Goal: Task Accomplishment & Management: Complete application form

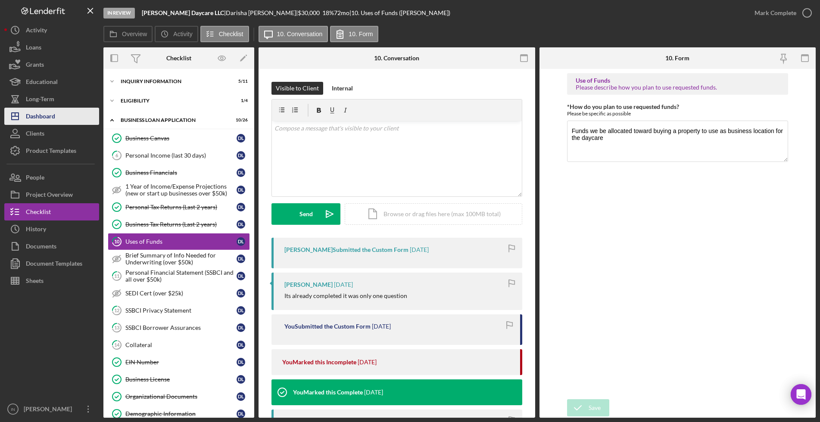
click at [45, 112] on div "Dashboard" at bounding box center [40, 117] width 29 height 19
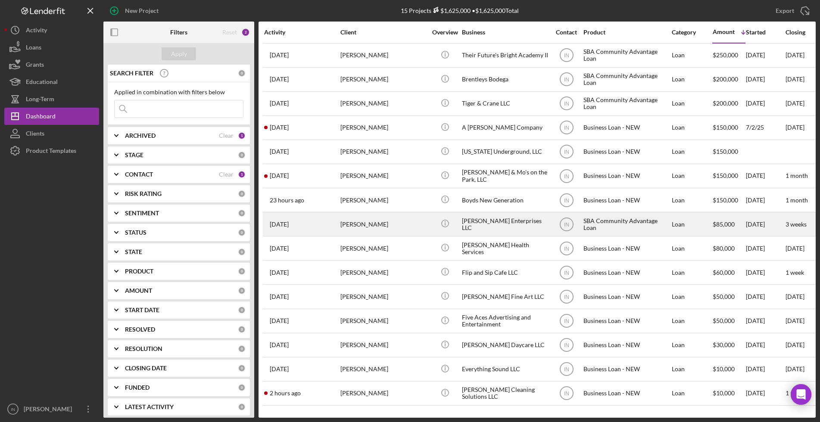
click at [382, 220] on div "[PERSON_NAME]" at bounding box center [383, 224] width 86 height 23
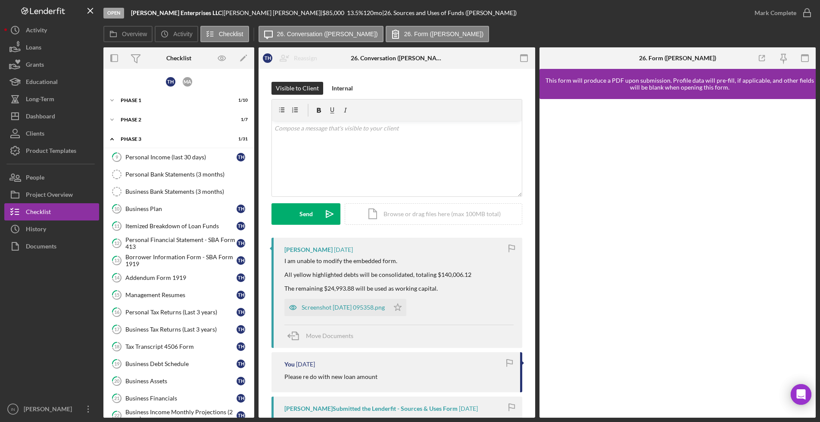
scroll to position [241, 0]
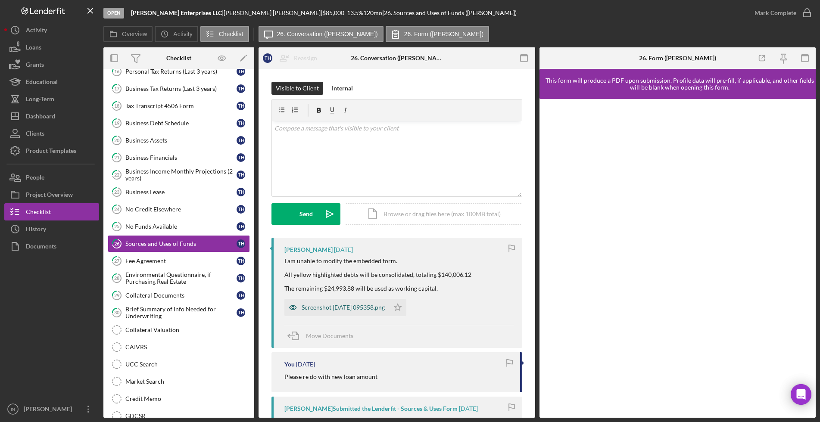
click at [380, 308] on div "Screenshot [DATE] 095358.png" at bounding box center [343, 307] width 83 height 7
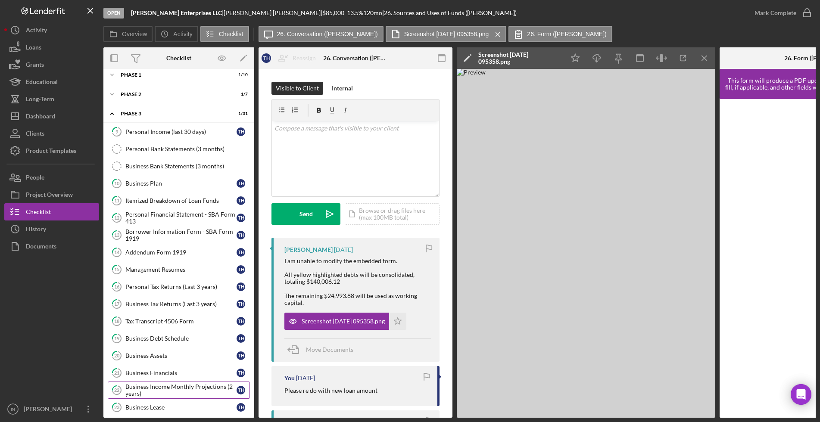
scroll to position [0, 0]
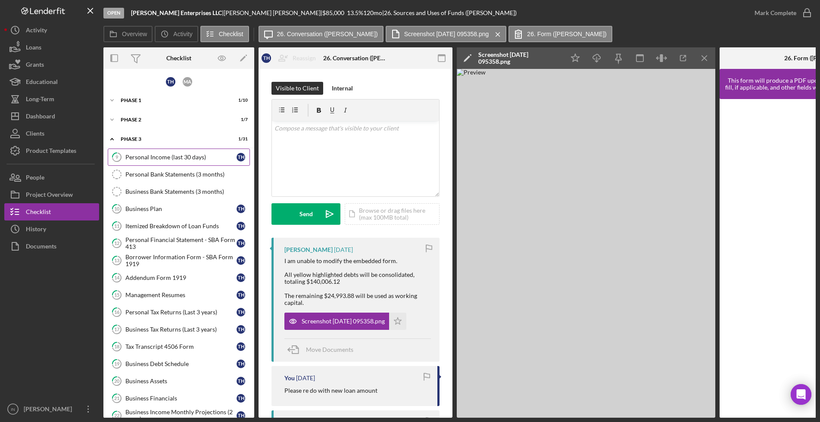
click at [175, 159] on div "Personal Income (last 30 days)" at bounding box center [180, 157] width 111 height 7
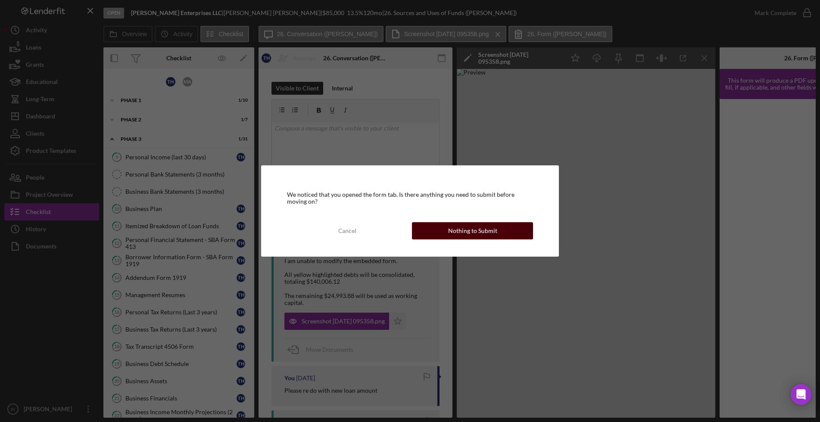
click at [437, 228] on button "Nothing to Submit" at bounding box center [472, 230] width 121 height 17
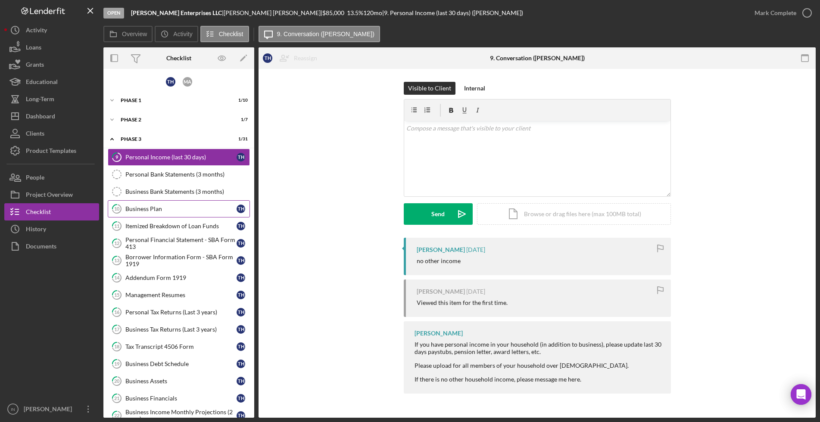
click at [175, 208] on div "Business Plan" at bounding box center [180, 208] width 111 height 7
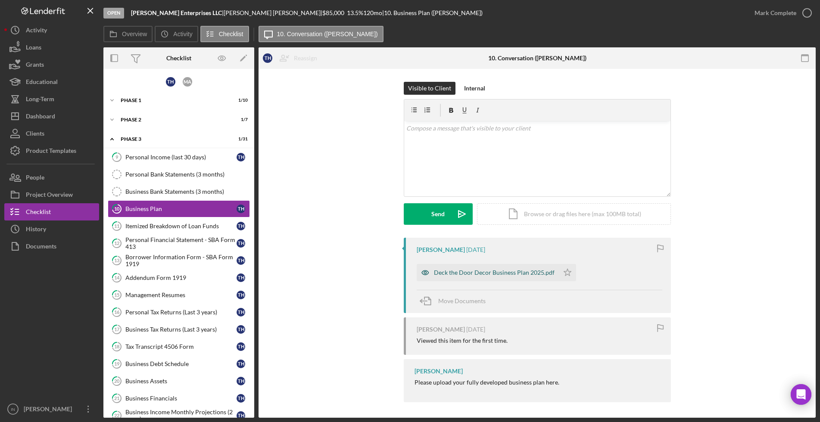
click at [468, 270] on div "Deck the Door Decor Business Plan 2025.pdf" at bounding box center [494, 272] width 121 height 7
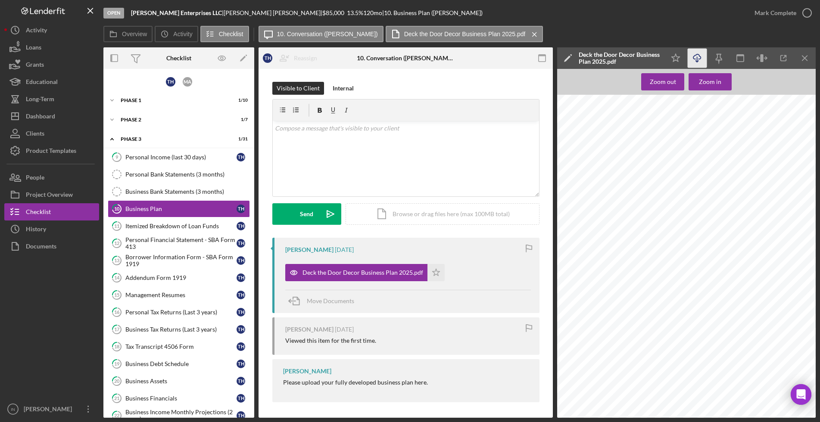
click at [697, 55] on icon "Icon/Download" at bounding box center [696, 58] width 19 height 19
click at [168, 230] on link "11 Itemized Breakdown of Loan Funds T H" at bounding box center [179, 226] width 142 height 17
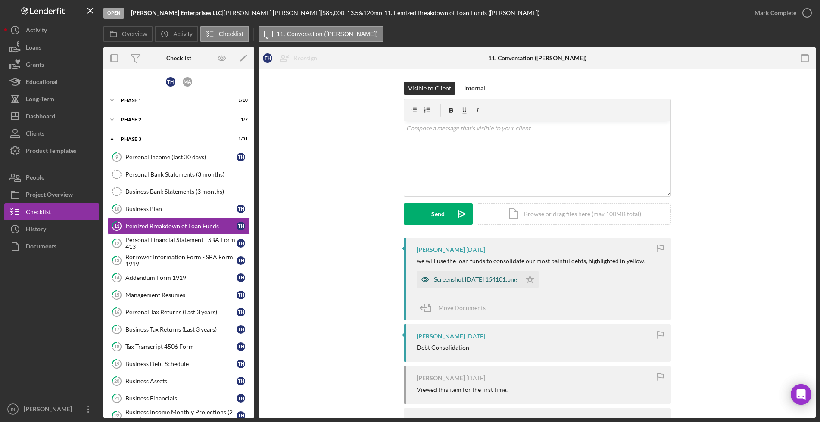
click at [476, 281] on div "Screenshot [DATE] 154101.png" at bounding box center [475, 279] width 83 height 7
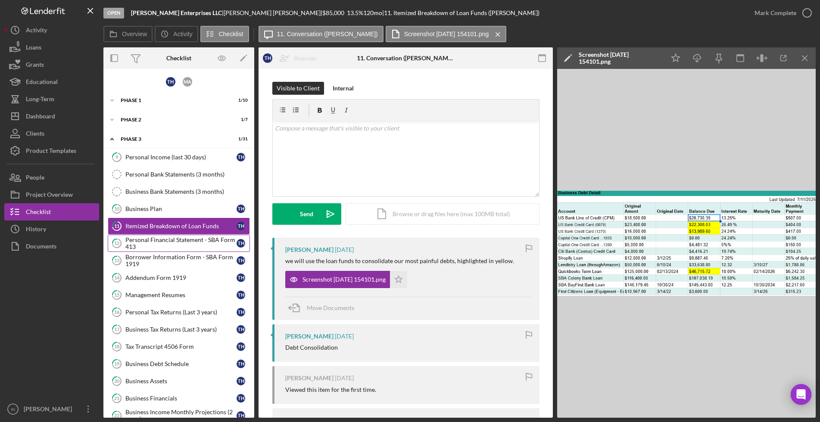
click at [187, 241] on div "Personal Financial Statement - SBA Form 413" at bounding box center [180, 243] width 111 height 14
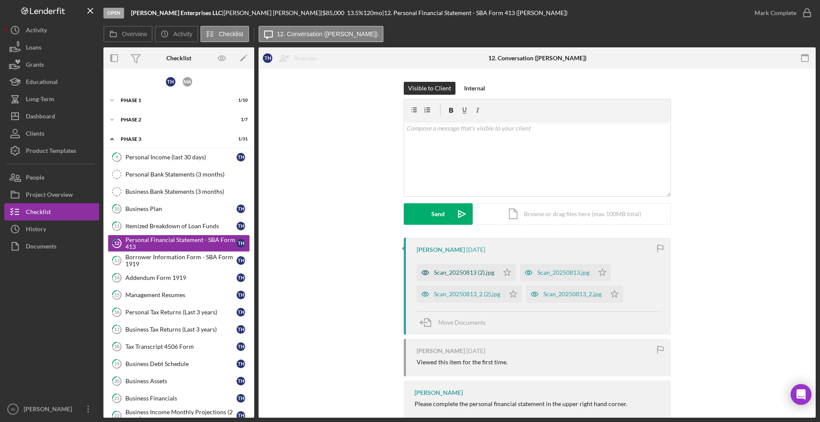
click at [448, 269] on div "Scan_20250813 (2).jpg" at bounding box center [464, 272] width 60 height 7
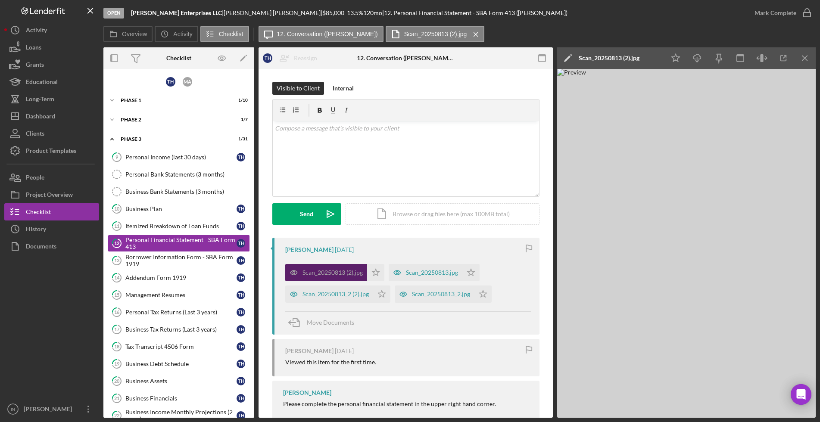
click at [448, 269] on div "Scan_20250813.jpg" at bounding box center [432, 272] width 52 height 7
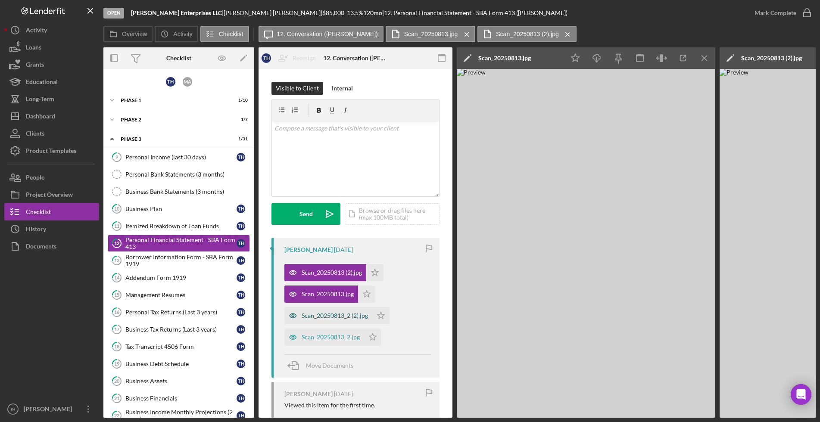
click at [314, 313] on div "Scan_20250813_2 (2).jpg" at bounding box center [335, 315] width 66 height 7
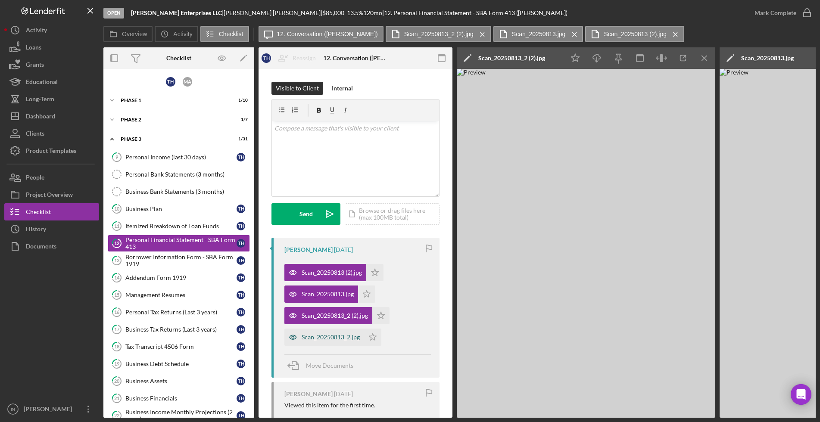
click at [317, 334] on div "Scan_20250813_2.jpg" at bounding box center [331, 337] width 58 height 7
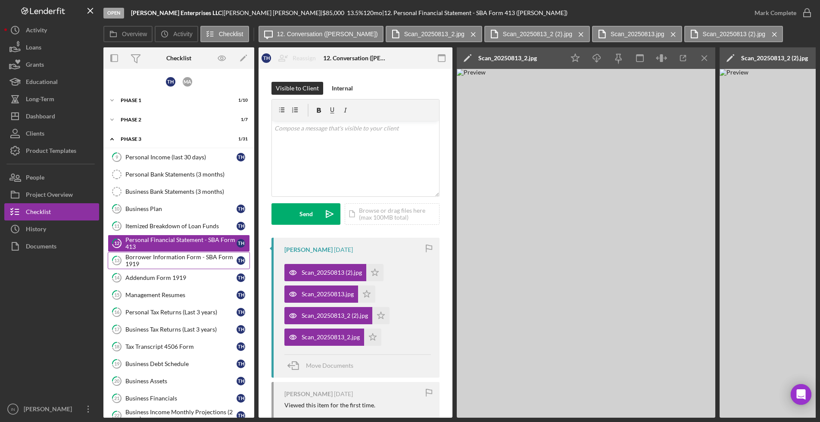
click at [180, 262] on div "Borrower Information Form - SBA Form 1919" at bounding box center [180, 261] width 111 height 14
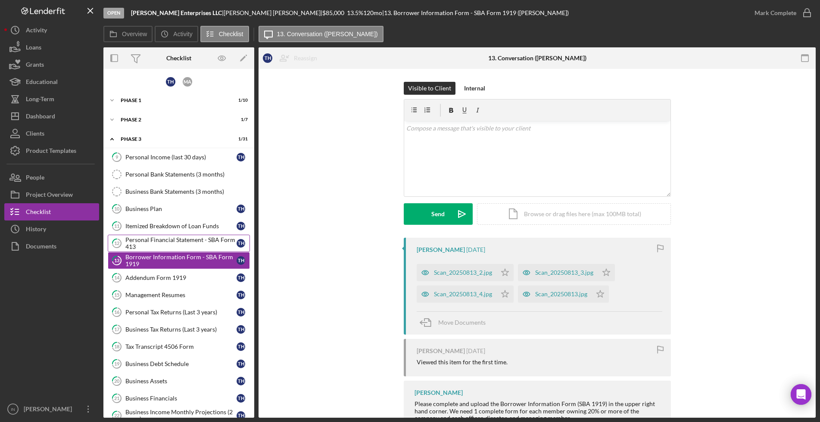
click at [182, 242] on div "Personal Financial Statement - SBA Form 413" at bounding box center [180, 243] width 111 height 14
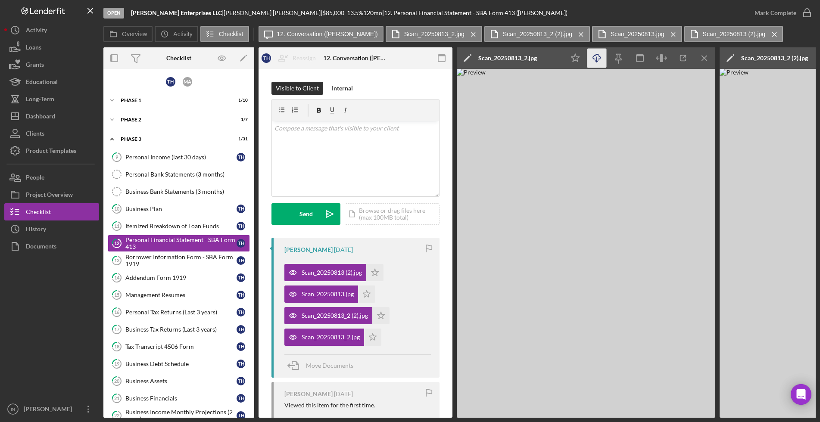
click at [597, 60] on line "button" at bounding box center [597, 59] width 0 height 5
click at [706, 54] on icon "Icon/Menu Close" at bounding box center [704, 58] width 19 height 19
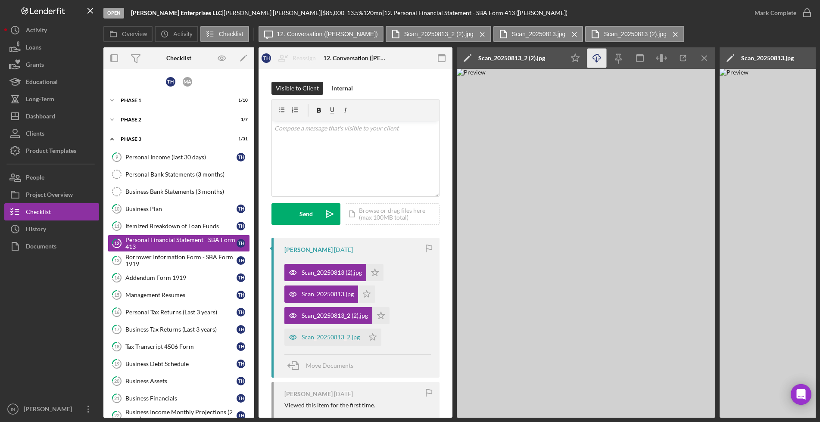
click at [600, 58] on icon "button" at bounding box center [596, 56] width 7 height 5
click at [708, 58] on icon "Icon/Menu Close" at bounding box center [704, 58] width 19 height 19
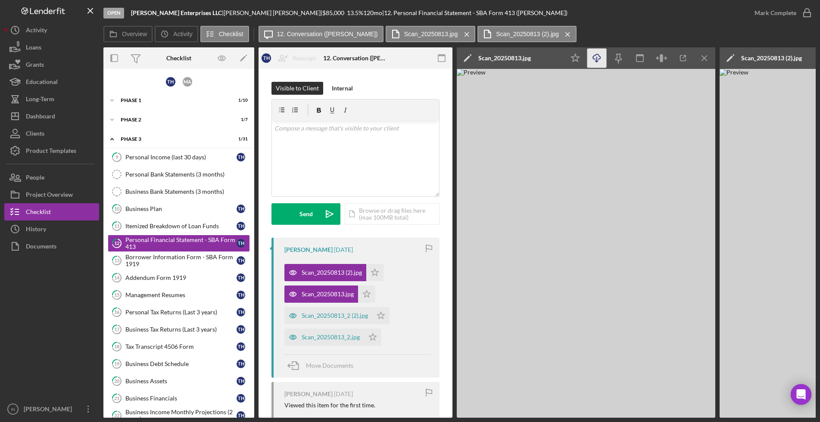
click at [595, 53] on icon "Icon/Download" at bounding box center [596, 58] width 19 height 19
click at [703, 57] on line "button" at bounding box center [704, 58] width 5 height 5
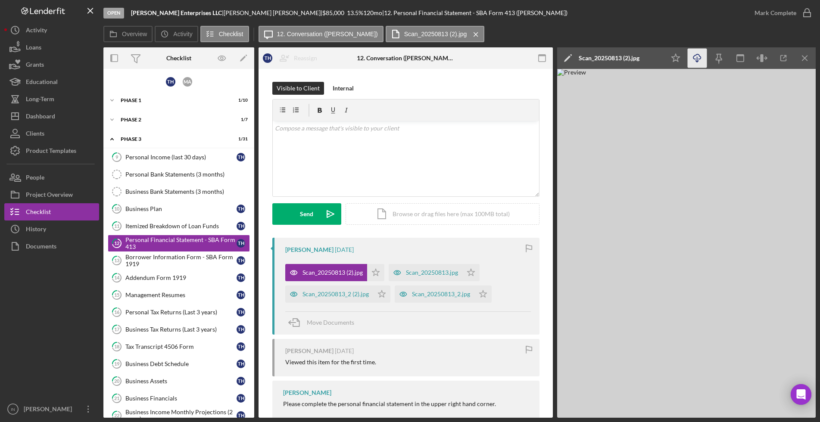
click at [697, 57] on icon "Icon/Download" at bounding box center [696, 58] width 19 height 19
click at [141, 259] on div "Borrower Information Form - SBA Form 1919" at bounding box center [180, 261] width 111 height 14
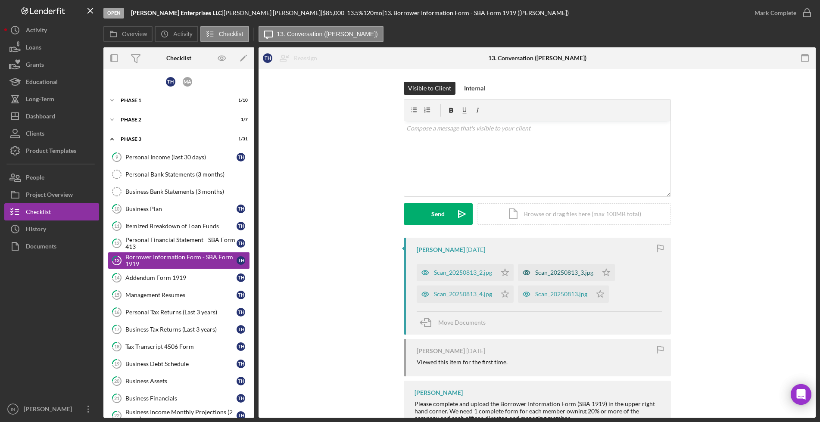
click at [449, 271] on div "Scan_20250813_2.jpg" at bounding box center [463, 272] width 58 height 7
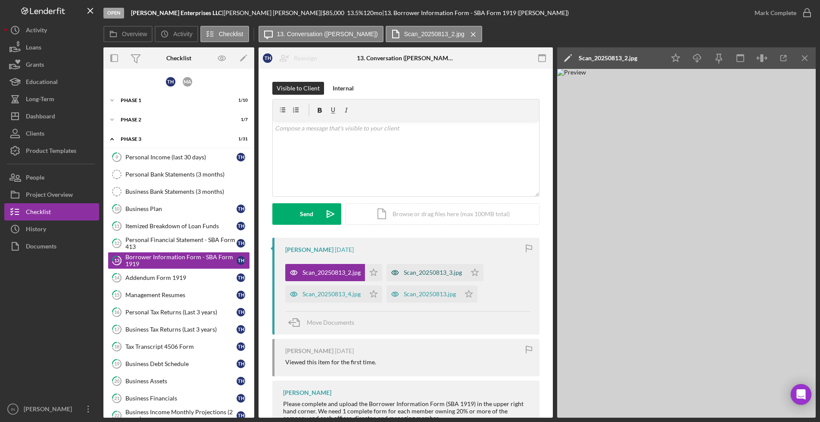
click at [441, 273] on div "Scan_20250813_3.jpg" at bounding box center [433, 272] width 58 height 7
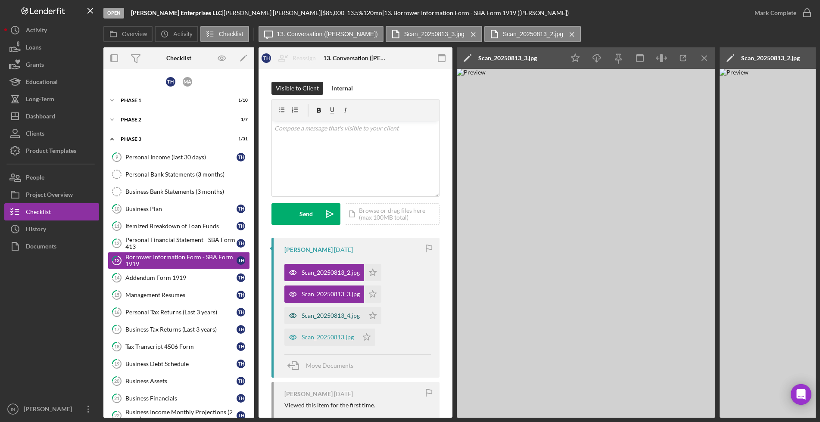
click at [333, 317] on div "Scan_20250813_4.jpg" at bounding box center [331, 315] width 58 height 7
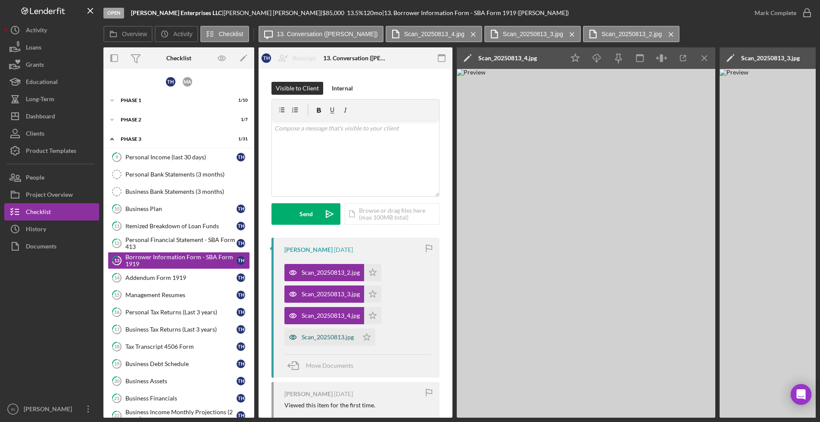
click at [319, 338] on div "Scan_20250813.jpg" at bounding box center [328, 337] width 52 height 7
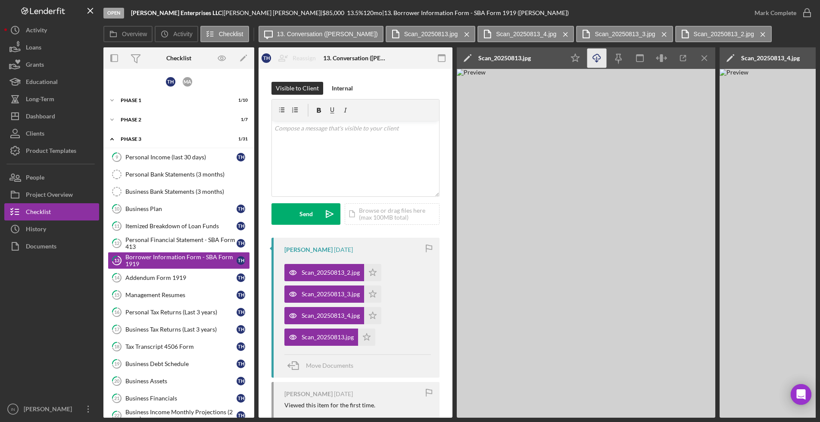
click at [594, 58] on icon "Icon/Download" at bounding box center [596, 58] width 19 height 19
click at [702, 56] on line "button" at bounding box center [704, 58] width 5 height 5
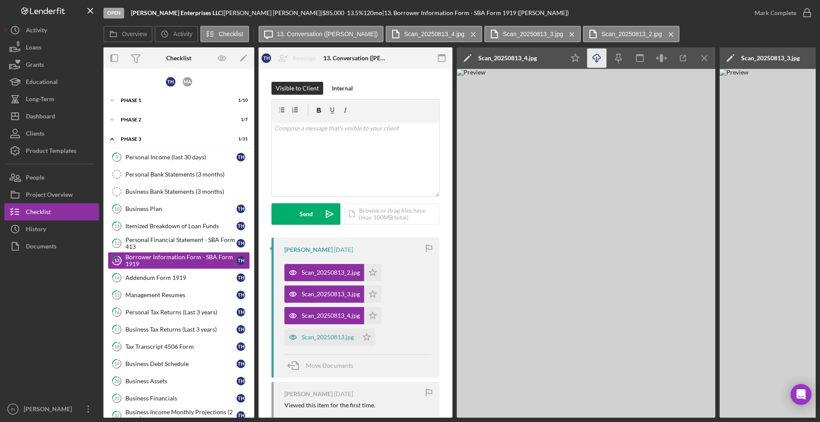
click at [597, 56] on icon "Icon/Download" at bounding box center [596, 58] width 19 height 19
click at [702, 56] on icon "Icon/Menu Close" at bounding box center [704, 58] width 19 height 19
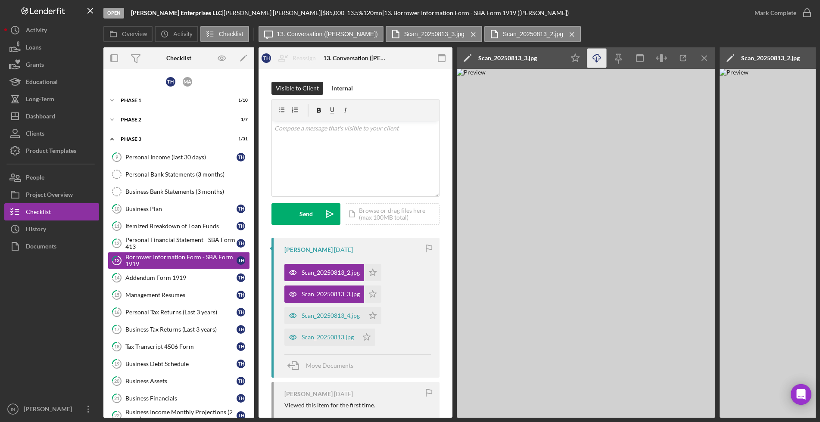
click at [604, 59] on icon "Icon/Download" at bounding box center [596, 58] width 19 height 19
click at [703, 56] on icon "Icon/Menu Close" at bounding box center [704, 58] width 19 height 19
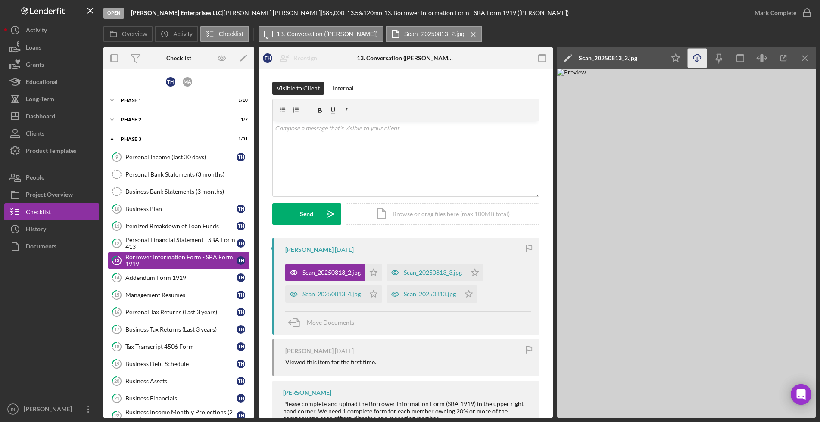
click at [698, 57] on icon "Icon/Download" at bounding box center [696, 58] width 19 height 19
click at [166, 278] on div "Addendum Form 1919" at bounding box center [180, 277] width 111 height 7
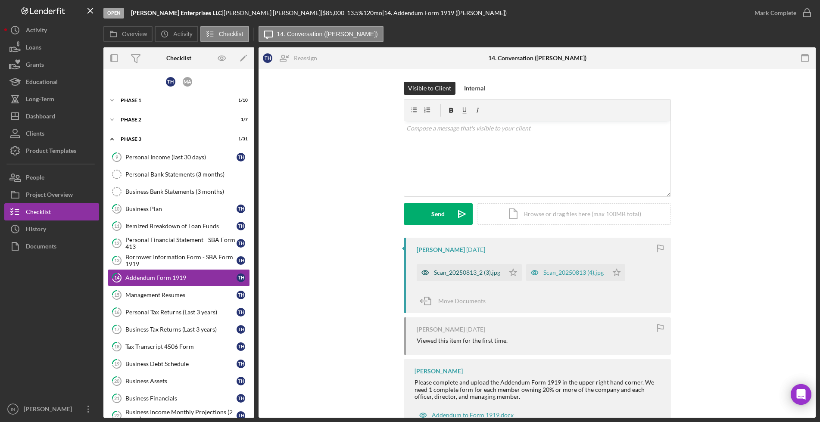
click at [442, 277] on div "Scan_20250813_2 (3).jpg" at bounding box center [461, 272] width 88 height 17
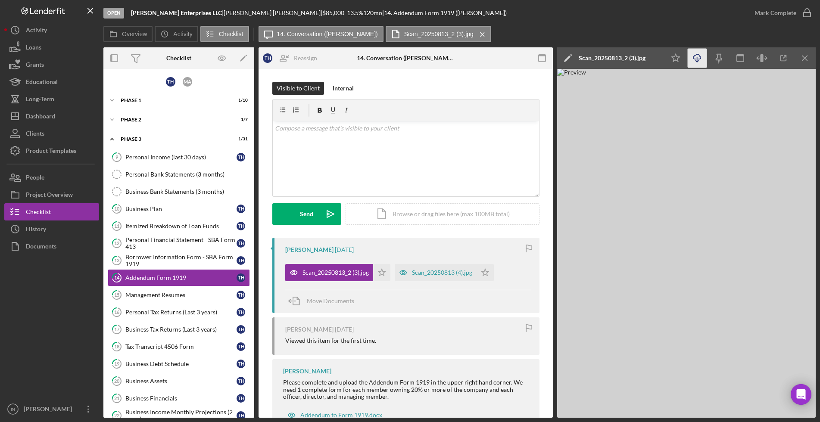
click at [697, 62] on icon "Icon/Download" at bounding box center [696, 58] width 19 height 19
click at [419, 276] on div "Scan_20250813 (4).jpg" at bounding box center [436, 272] width 82 height 17
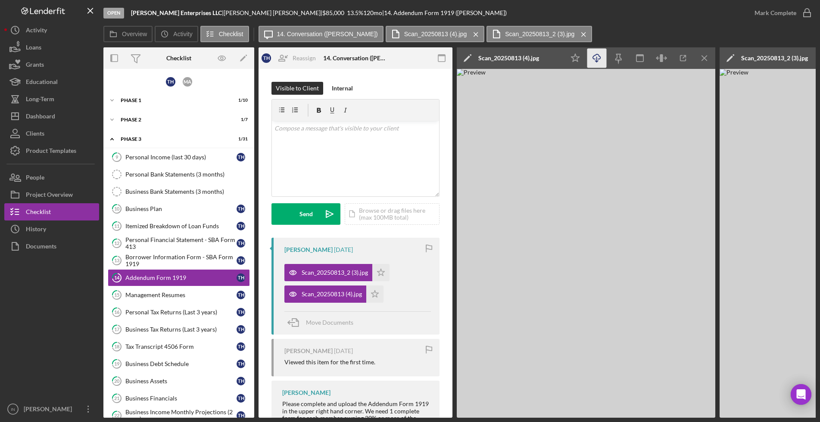
click at [594, 59] on icon "button" at bounding box center [596, 56] width 7 height 5
click at [169, 295] on div "Management Resumes" at bounding box center [180, 295] width 111 height 7
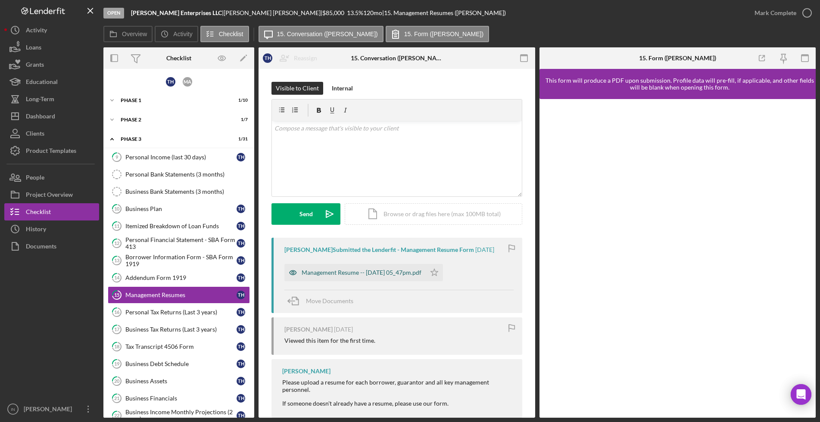
click at [345, 273] on div "Management Resume -- [DATE] 05_47pm.pdf" at bounding box center [362, 272] width 120 height 7
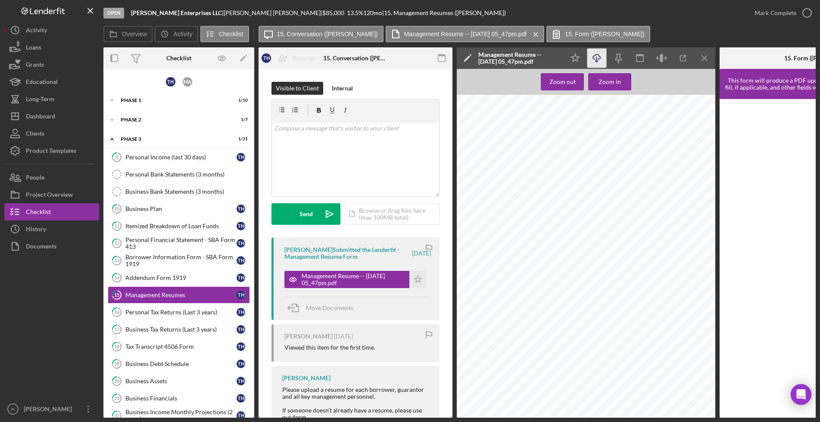
click at [592, 57] on icon "Icon/Download" at bounding box center [596, 58] width 19 height 19
click at [161, 315] on div "Personal Tax Returns (Last 3 years)" at bounding box center [180, 312] width 111 height 7
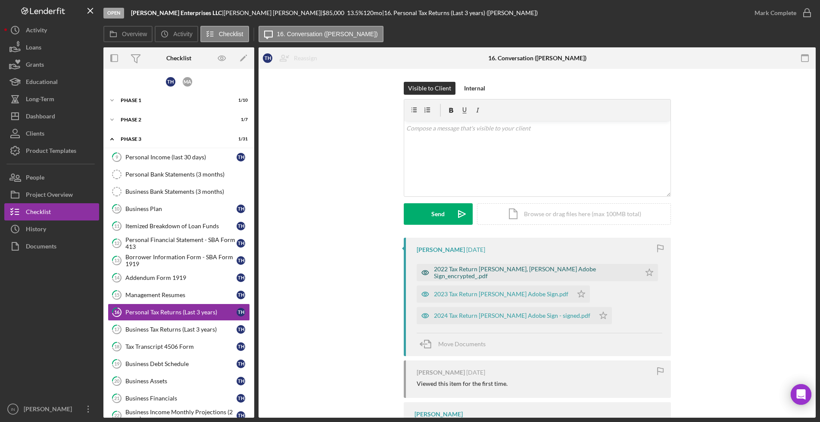
click at [477, 274] on div "2022 Tax Return [PERSON_NAME], [PERSON_NAME] Adobe Sign_encrypted_.pdf" at bounding box center [535, 273] width 202 height 14
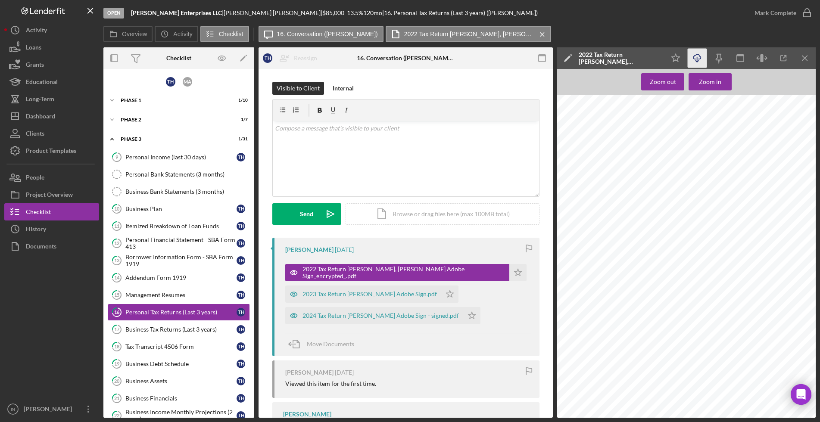
click at [698, 56] on icon "Icon/Download" at bounding box center [696, 58] width 19 height 19
click at [356, 295] on div "2023 Tax Return [PERSON_NAME] Adobe Sign.pdf" at bounding box center [369, 294] width 134 height 7
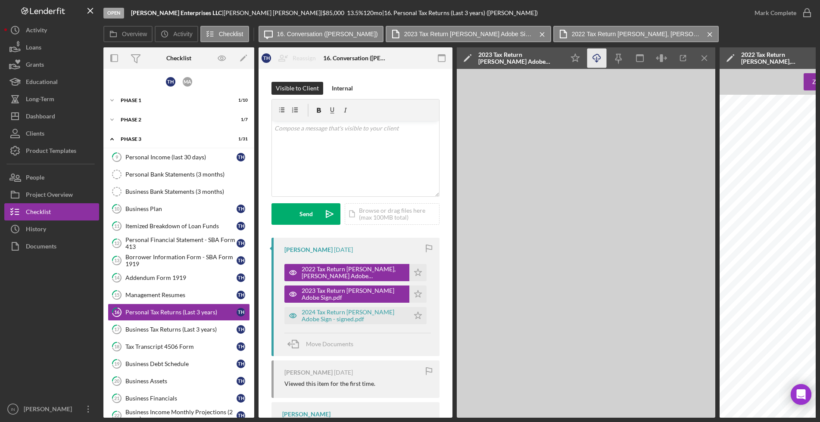
click at [597, 59] on line "button" at bounding box center [597, 59] width 0 height 5
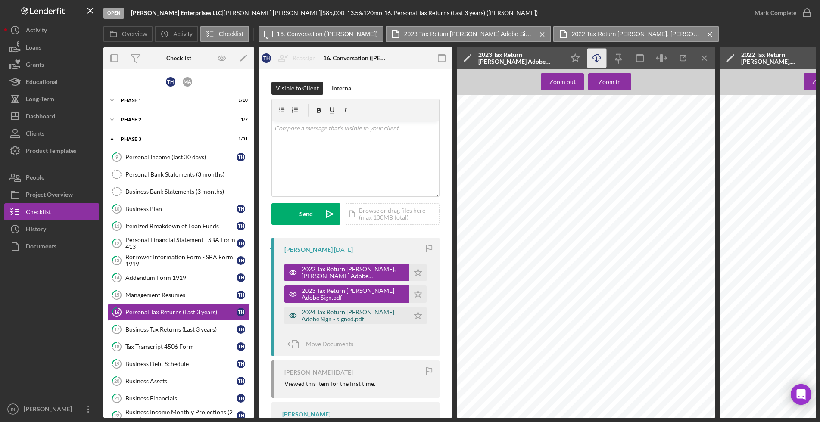
click at [323, 317] on div "2024 Tax Return [PERSON_NAME] Adobe Sign - signed.pdf" at bounding box center [353, 316] width 103 height 14
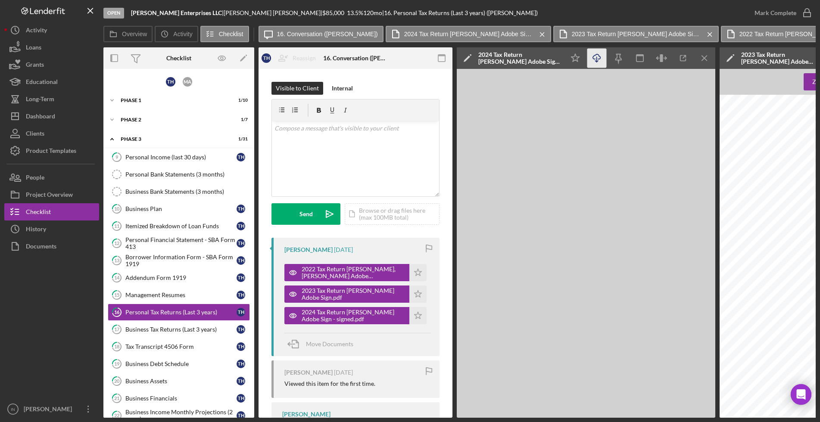
click at [597, 58] on line "button" at bounding box center [597, 59] width 0 height 5
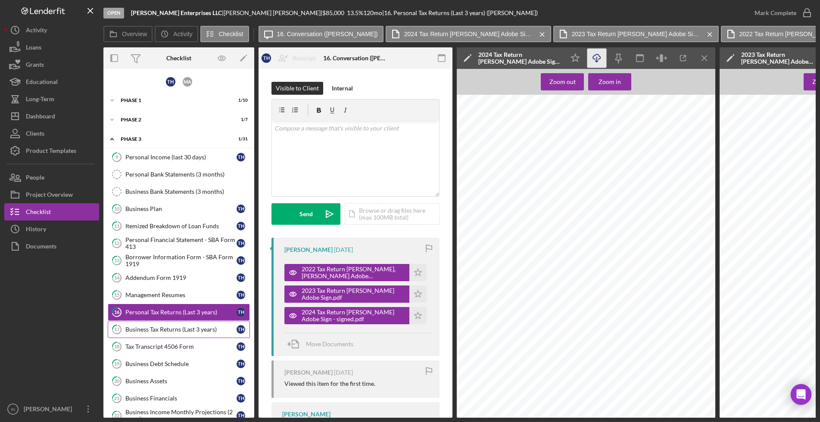
click at [166, 331] on div "Business Tax Returns (Last 3 years)" at bounding box center [180, 329] width 111 height 7
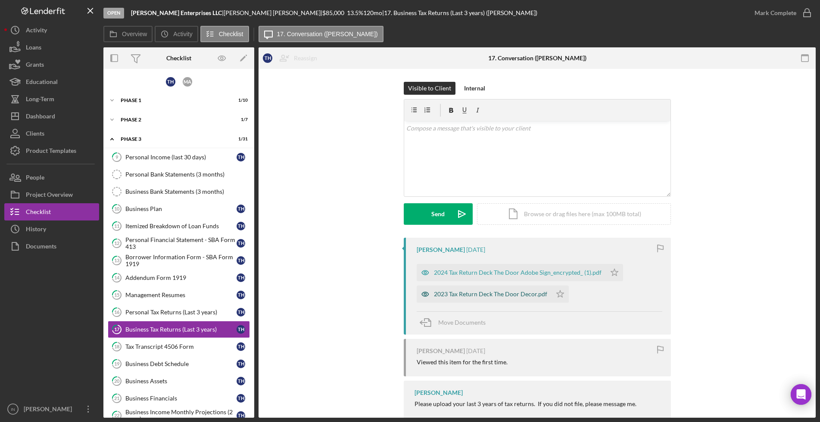
click at [464, 293] on div "2023 Tax Return Deck The Door Decor.pdf" at bounding box center [490, 294] width 113 height 7
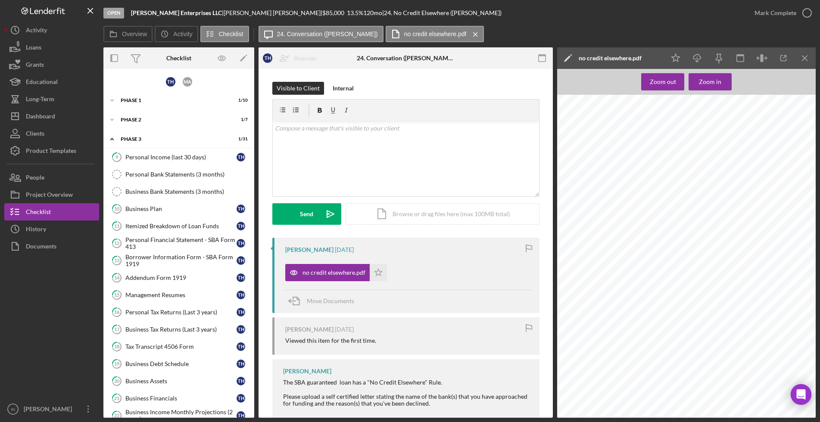
scroll to position [108, 0]
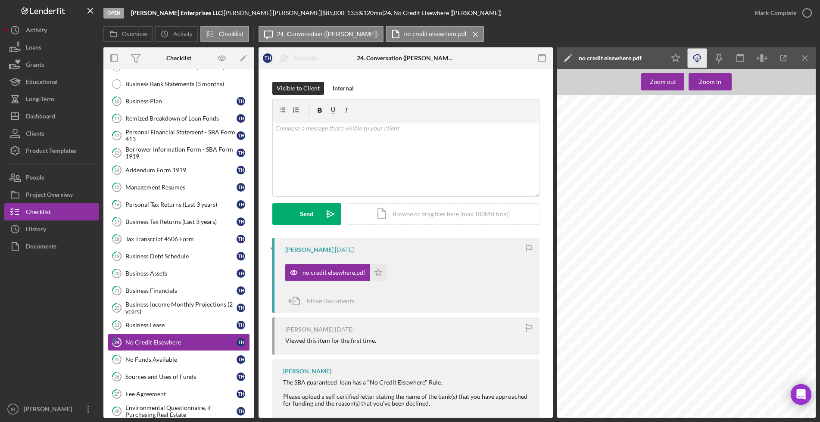
click at [700, 54] on icon "Icon/Download" at bounding box center [696, 58] width 19 height 19
click at [138, 362] on div "No Funds Available" at bounding box center [180, 359] width 111 height 7
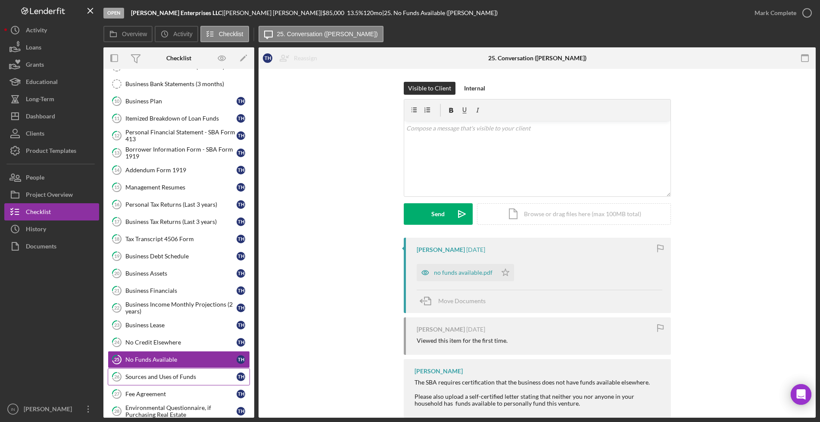
click at [158, 377] on div "Sources and Uses of Funds" at bounding box center [180, 376] width 111 height 7
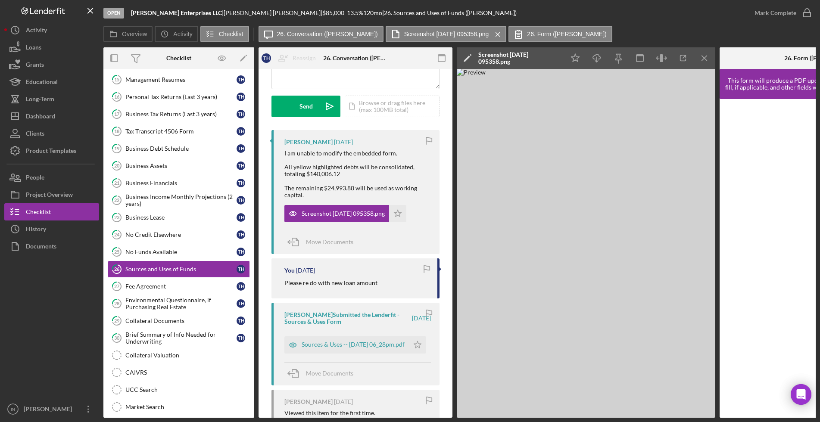
scroll to position [162, 0]
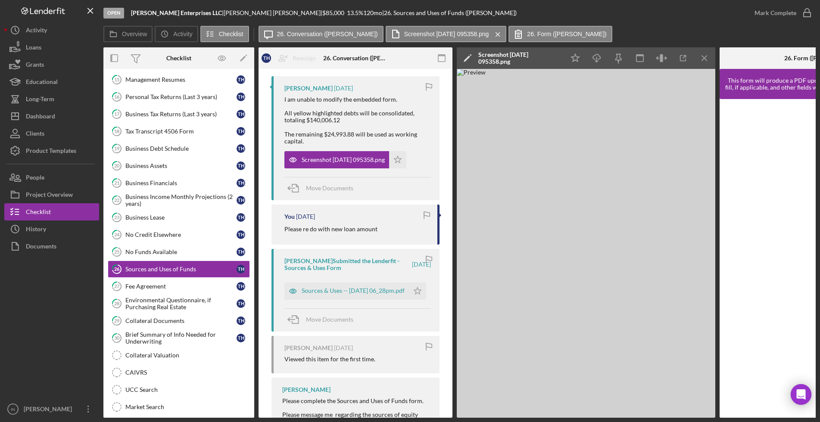
drag, startPoint x: 548, startPoint y: 418, endPoint x: 534, endPoint y: 387, distance: 34.1
click at [534, 387] on div "Open Hiegel Enterprises LLC | Tucker Hiegel | $85,000 $85,000 13.5 % 120 mo | 2…" at bounding box center [410, 211] width 820 height 422
click at [703, 58] on icon "Icon/Menu Close" at bounding box center [704, 58] width 19 height 19
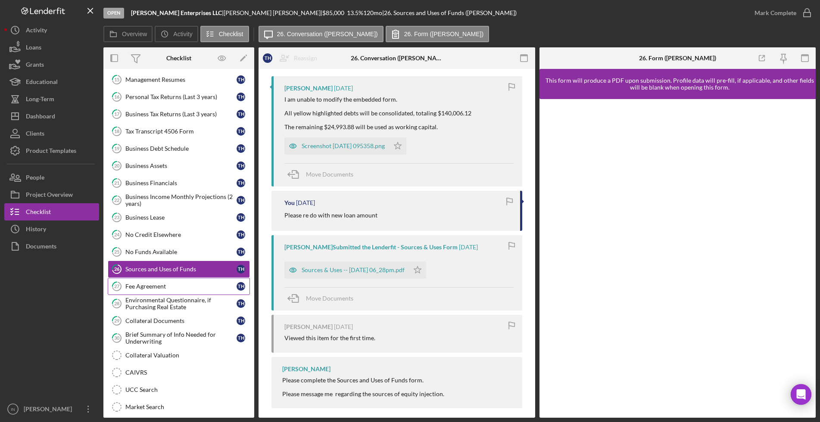
click at [147, 287] on div "Fee Agreement" at bounding box center [180, 286] width 111 height 7
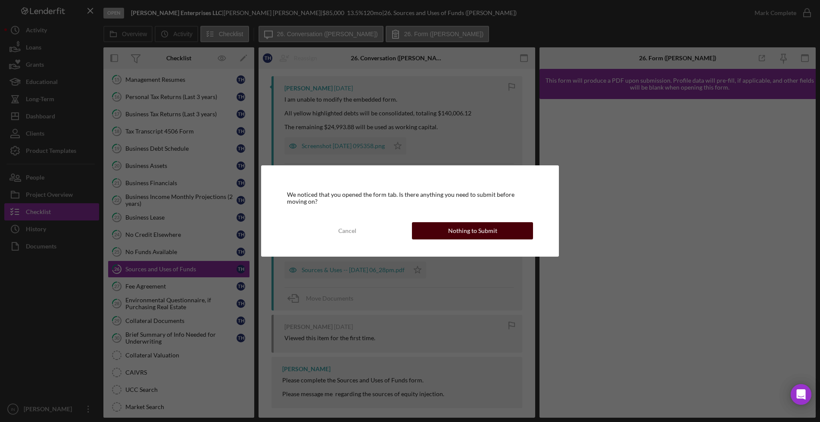
click at [473, 230] on div "Nothing to Submit" at bounding box center [472, 230] width 49 height 17
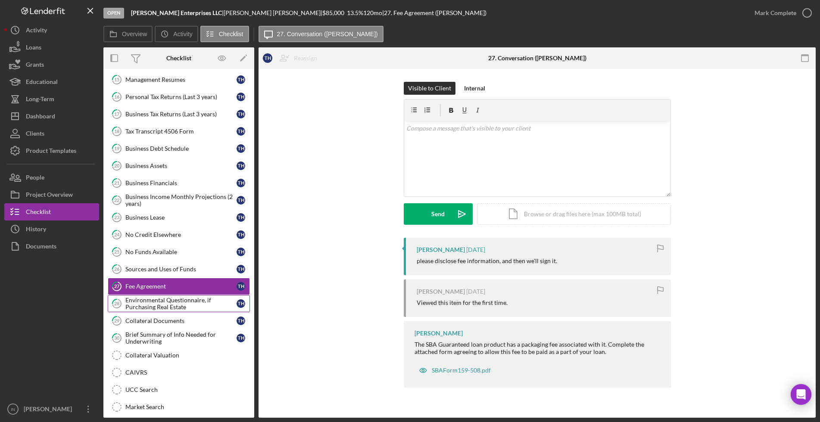
click at [161, 302] on div "Environmental Questionnaire, if Purchasing Real Estate" at bounding box center [180, 304] width 111 height 14
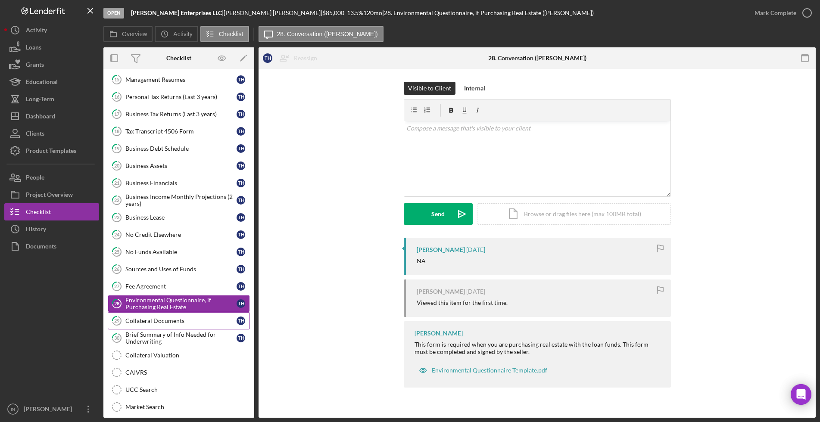
click at [139, 320] on div "Collateral Documents" at bounding box center [180, 320] width 111 height 7
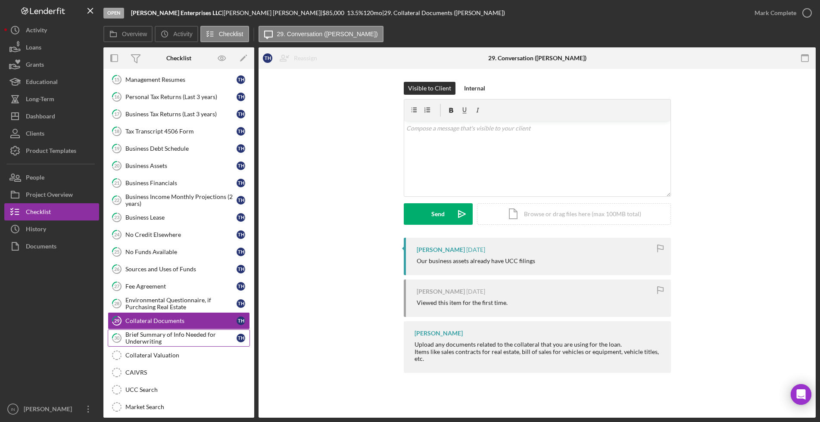
click at [159, 334] on div "Brief Summary of Info Needed for Underwriting" at bounding box center [180, 338] width 111 height 14
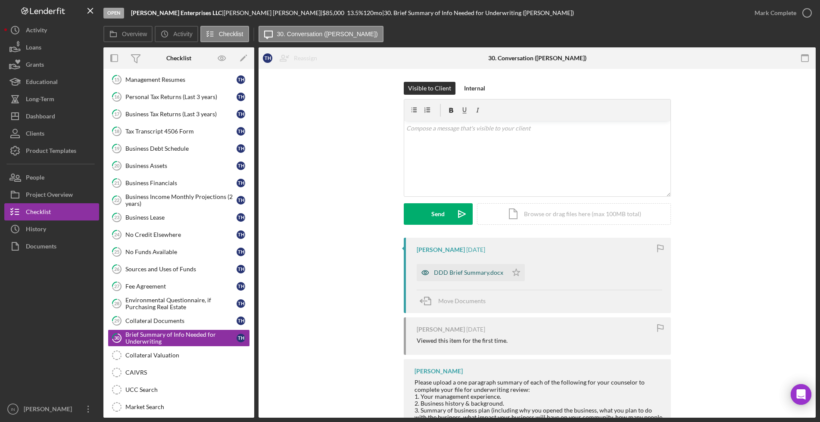
click at [472, 270] on div "DDD Brief Summary.docx" at bounding box center [468, 272] width 69 height 7
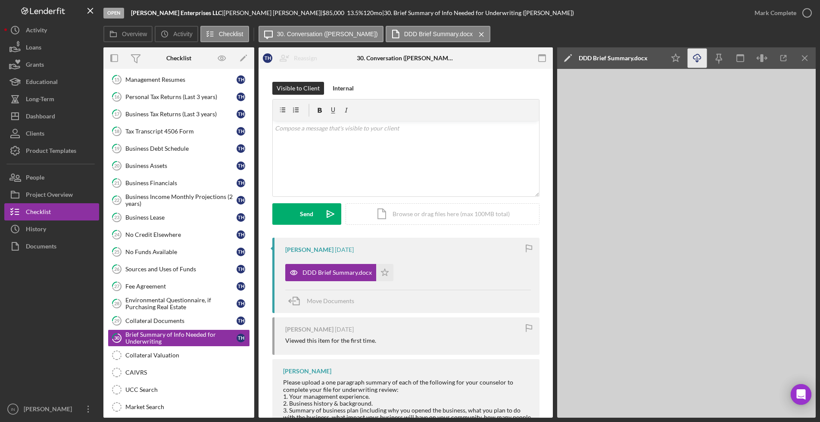
click at [697, 57] on line "button" at bounding box center [697, 59] width 0 height 5
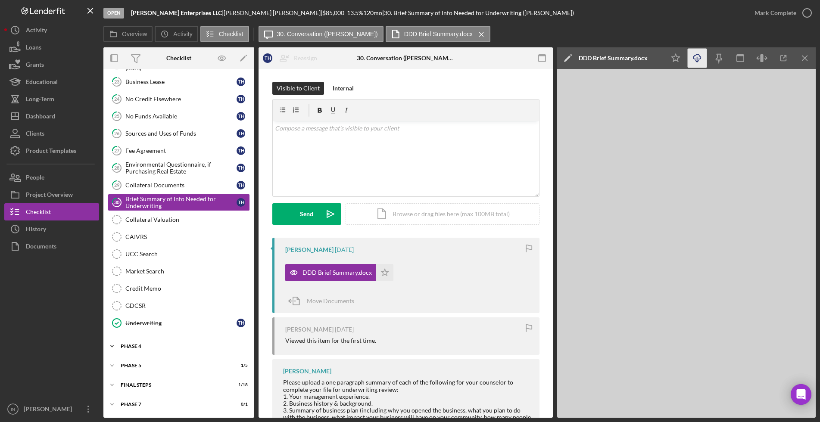
click at [142, 344] on div "Phase 4" at bounding box center [182, 346] width 123 height 5
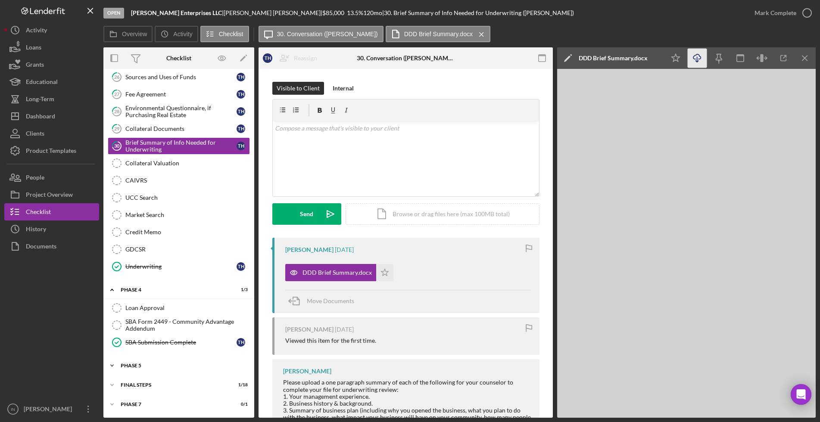
click at [149, 359] on div "Icon/Expander Phase 5 1 / 5" at bounding box center [178, 365] width 151 height 17
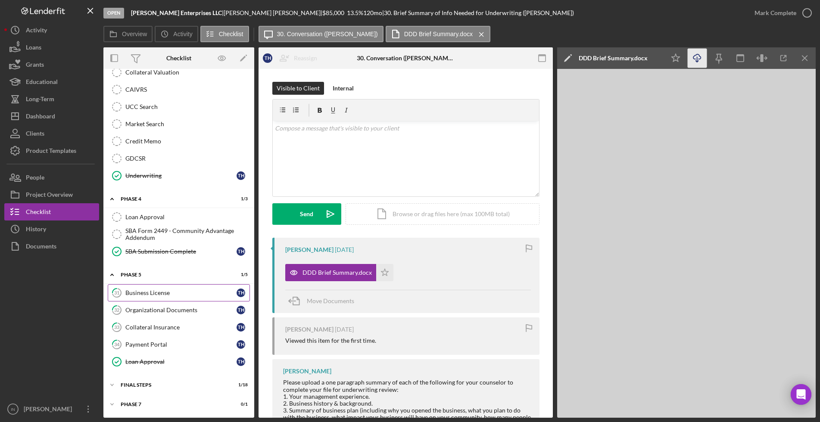
click at [169, 292] on div "Business License" at bounding box center [180, 292] width 111 height 7
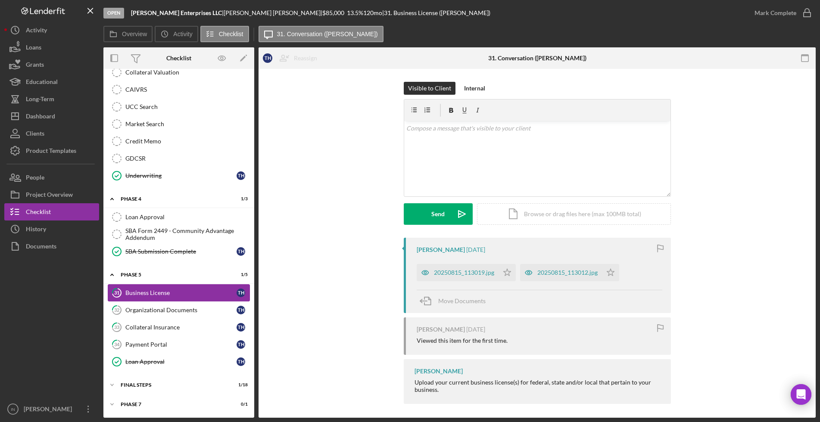
scroll to position [498, 0]
click at [160, 304] on link "32 Organizational Documents T H" at bounding box center [179, 310] width 142 height 17
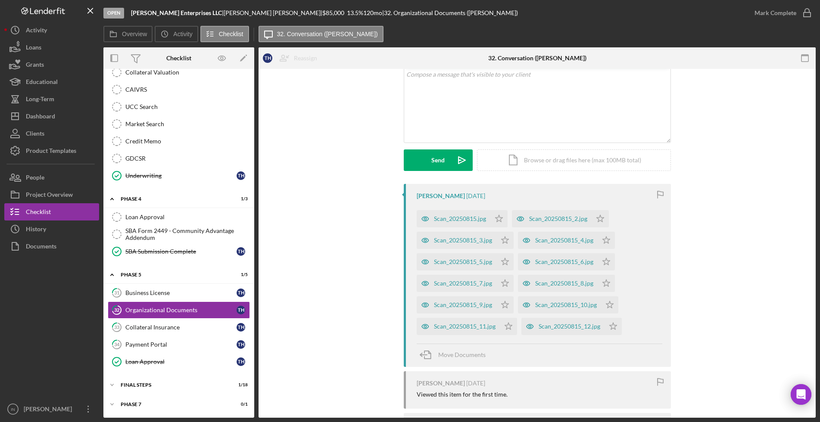
scroll to position [108, 0]
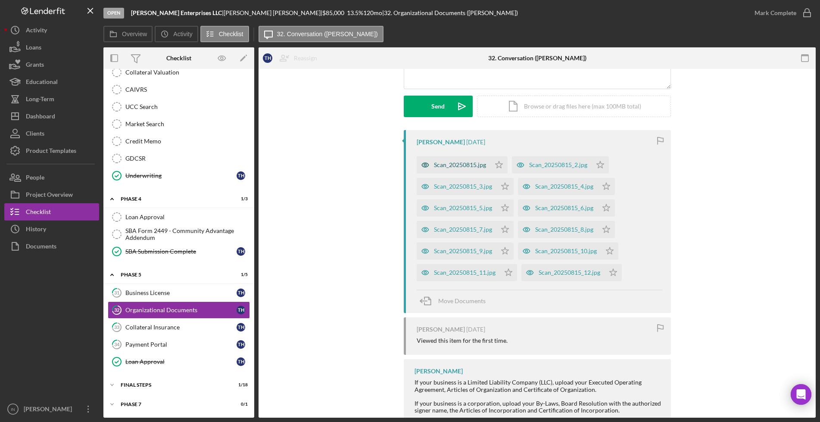
click at [469, 164] on div "Scan_20250815.jpg" at bounding box center [460, 165] width 52 height 7
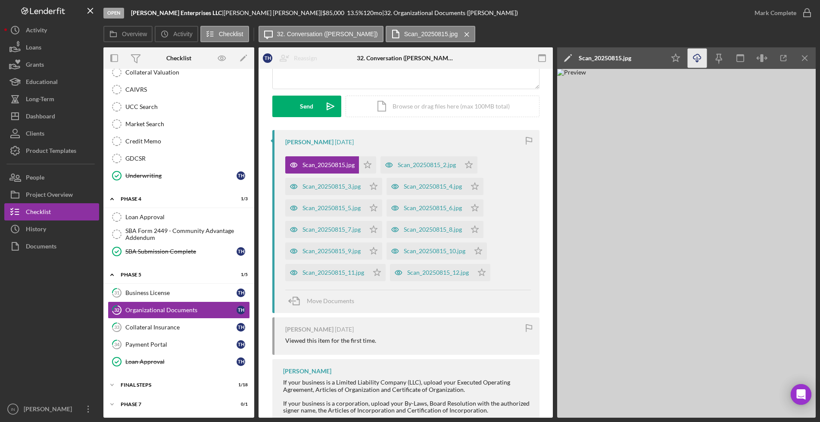
click at [697, 60] on line "button" at bounding box center [697, 59] width 0 height 5
click at [422, 165] on div "Scan_20250815_2.jpg" at bounding box center [427, 165] width 58 height 7
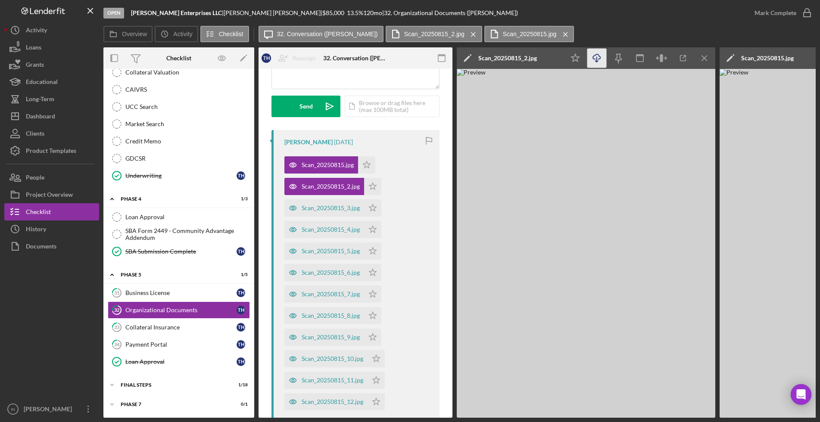
click at [594, 59] on icon "Icon/Download" at bounding box center [596, 58] width 19 height 19
click at [314, 209] on div "Scan_20250815_3.jpg" at bounding box center [331, 208] width 58 height 7
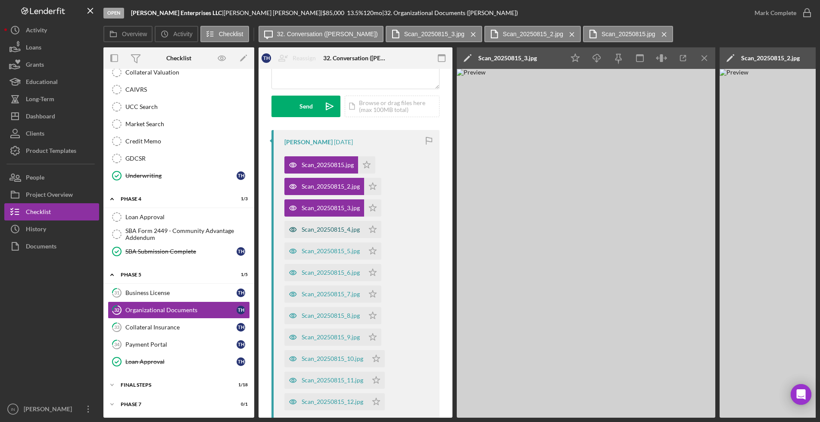
click at [325, 234] on div "Scan_20250815_4.jpg" at bounding box center [324, 229] width 80 height 17
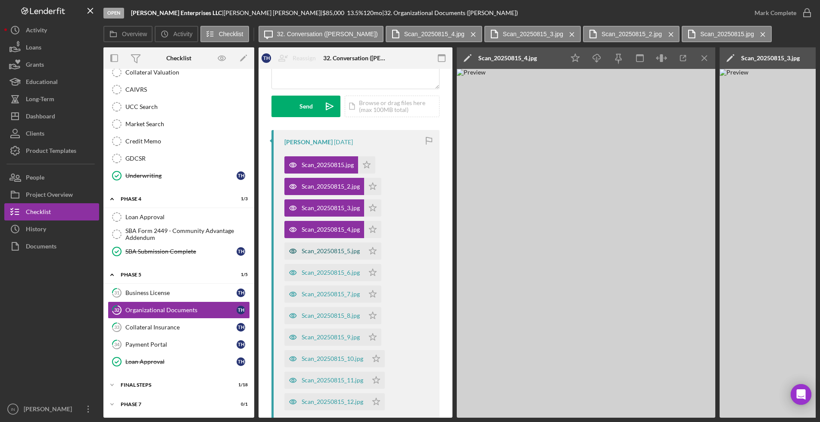
click at [324, 252] on div "Scan_20250815_5.jpg" at bounding box center [331, 251] width 58 height 7
click at [324, 250] on div "Scan_20250815_5.jpg" at bounding box center [331, 251] width 58 height 7
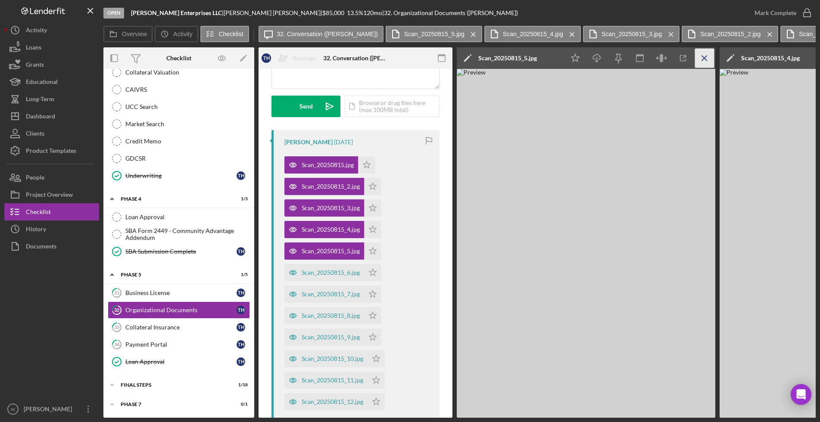
click at [706, 59] on icon "Icon/Menu Close" at bounding box center [704, 58] width 19 height 19
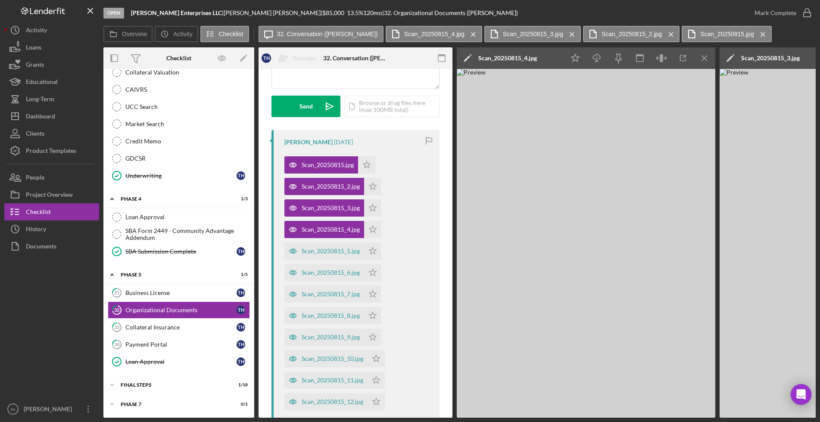
click at [706, 59] on icon "Icon/Menu Close" at bounding box center [704, 58] width 19 height 19
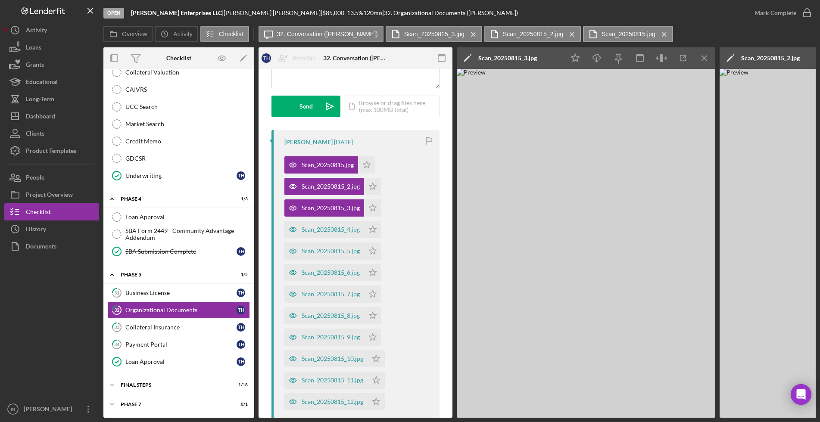
click at [706, 59] on icon "Icon/Menu Close" at bounding box center [704, 58] width 19 height 19
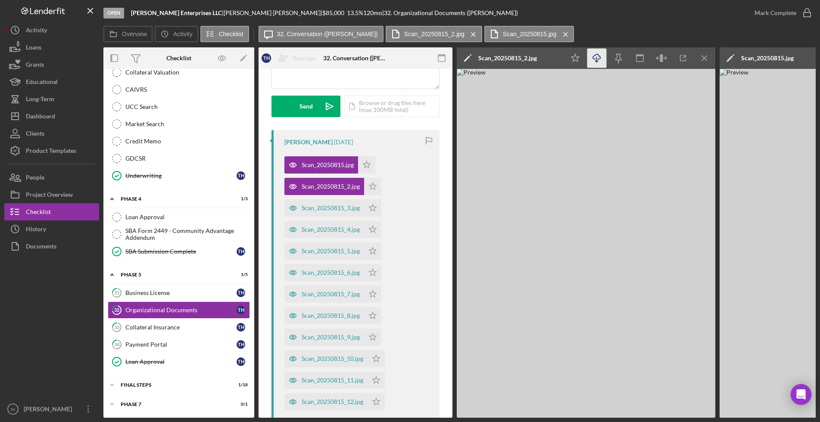
scroll to position [215, 0]
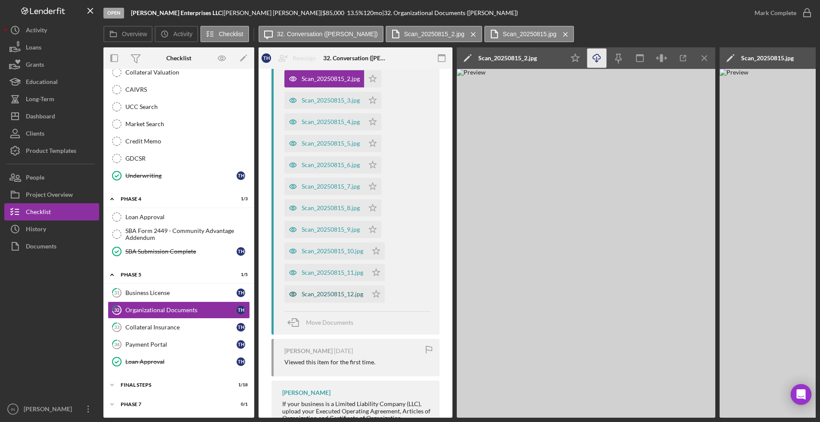
click at [338, 290] on div "Scan_20250815_12.jpg" at bounding box center [325, 294] width 83 height 17
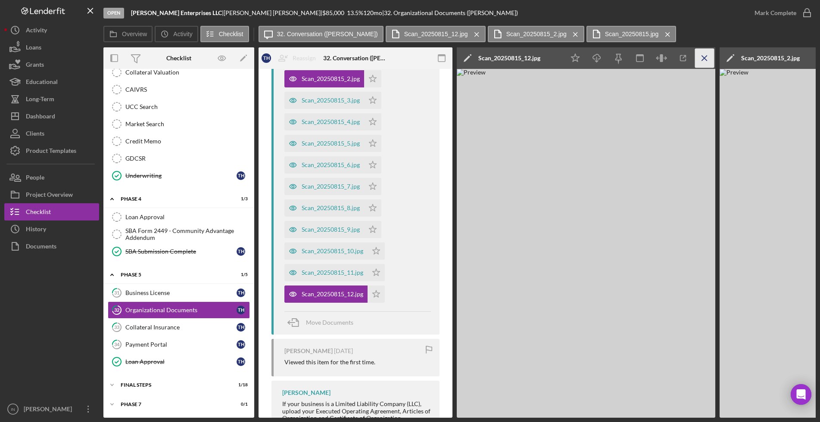
click at [701, 57] on icon "Icon/Menu Close" at bounding box center [704, 58] width 19 height 19
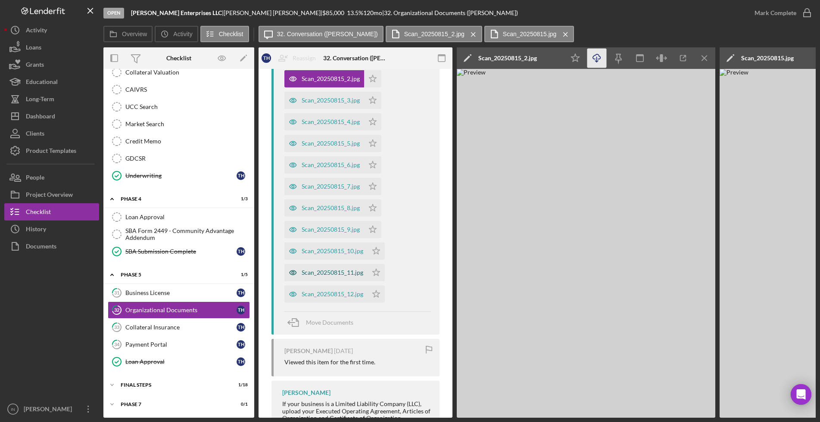
click at [329, 273] on div "Scan_20250815_11.jpg" at bounding box center [333, 272] width 62 height 7
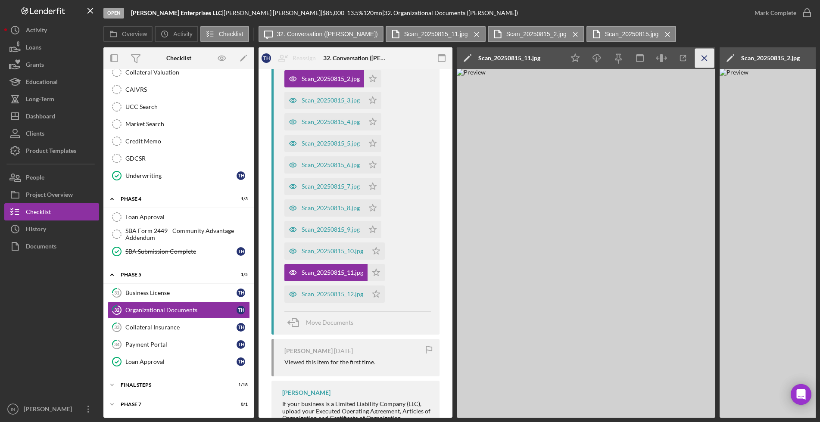
click at [705, 56] on icon "Icon/Menu Close" at bounding box center [704, 58] width 19 height 19
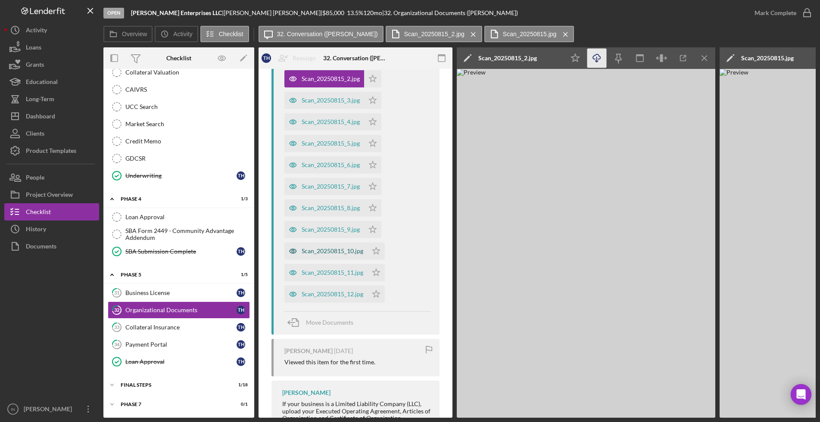
click at [323, 245] on div "Scan_20250815_10.jpg" at bounding box center [325, 251] width 83 height 17
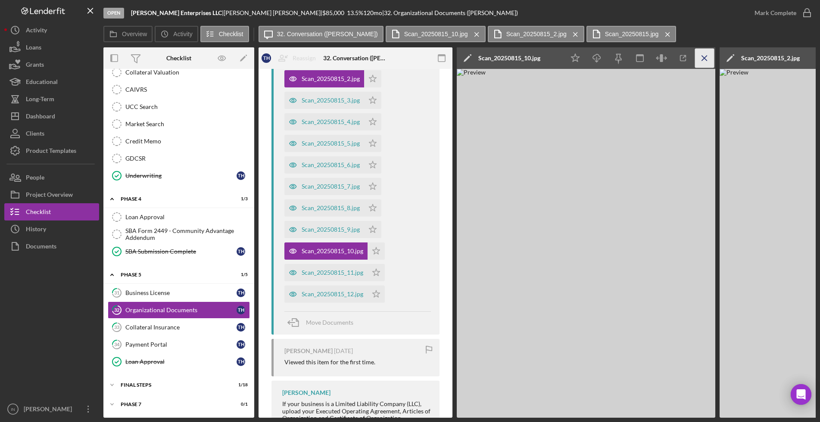
click at [701, 59] on icon "Icon/Menu Close" at bounding box center [704, 58] width 19 height 19
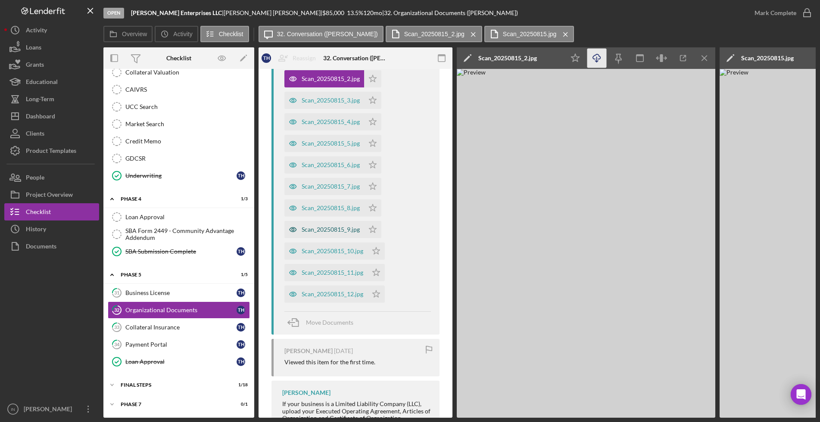
click at [320, 233] on div "Scan_20250815_9.jpg" at bounding box center [324, 229] width 80 height 17
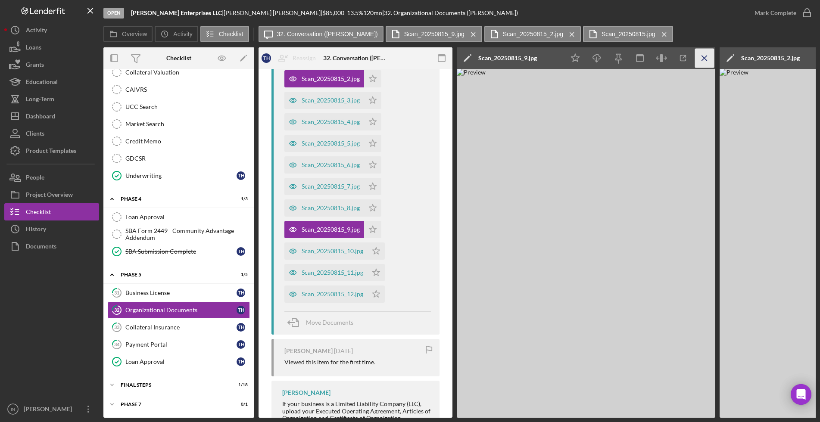
click at [706, 60] on icon "Icon/Menu Close" at bounding box center [704, 58] width 19 height 19
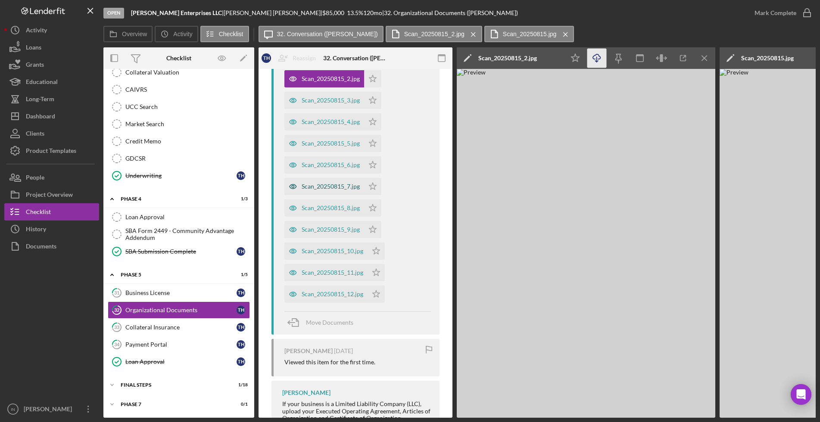
click at [328, 187] on div "Scan_20250815_7.jpg" at bounding box center [331, 186] width 58 height 7
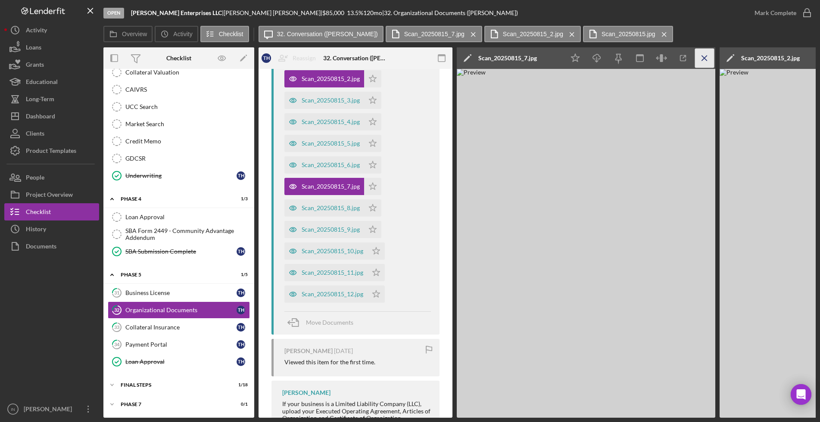
click at [697, 55] on icon "Icon/Menu Close" at bounding box center [704, 58] width 19 height 19
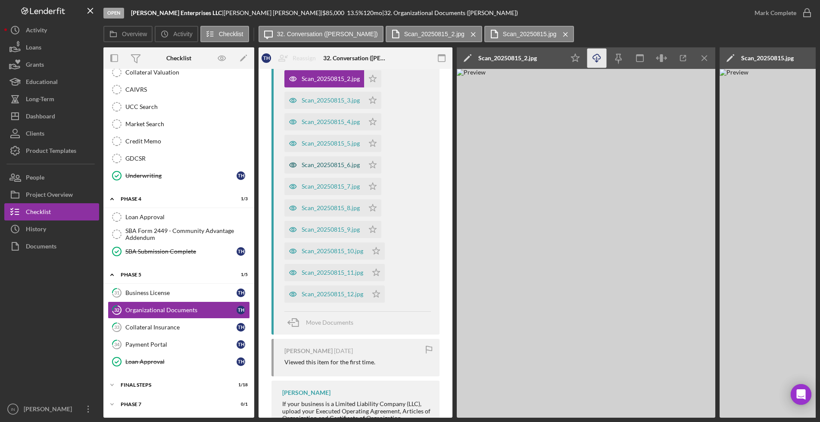
click at [314, 160] on div "Scan_20250815_6.jpg" at bounding box center [324, 164] width 80 height 17
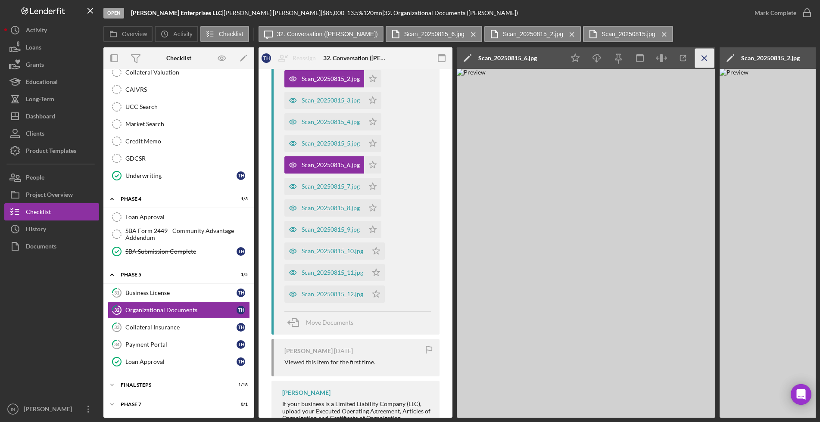
click at [702, 61] on icon "Icon/Menu Close" at bounding box center [704, 58] width 19 height 19
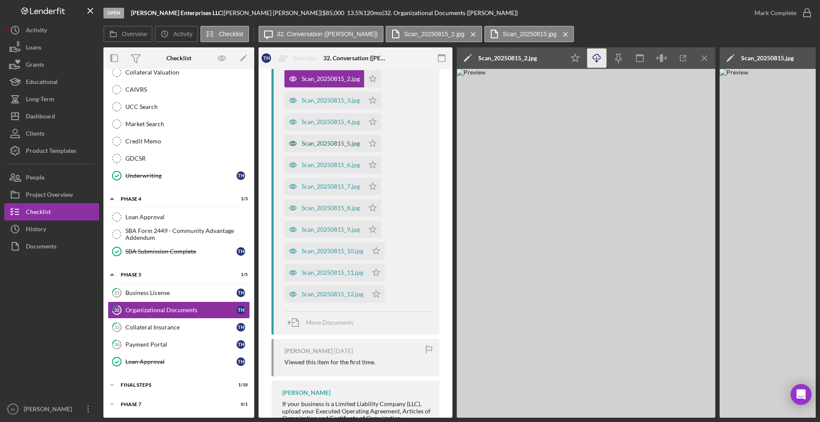
click at [326, 146] on div "Scan_20250815_5.jpg" at bounding box center [331, 143] width 58 height 7
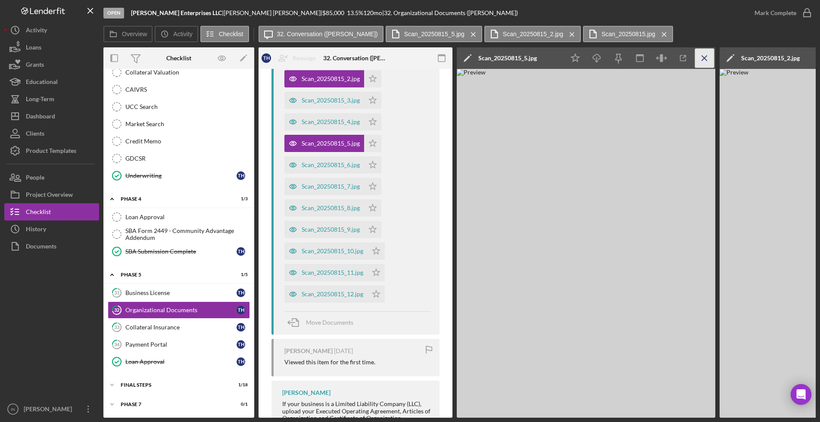
click at [700, 58] on icon "Icon/Menu Close" at bounding box center [704, 58] width 19 height 19
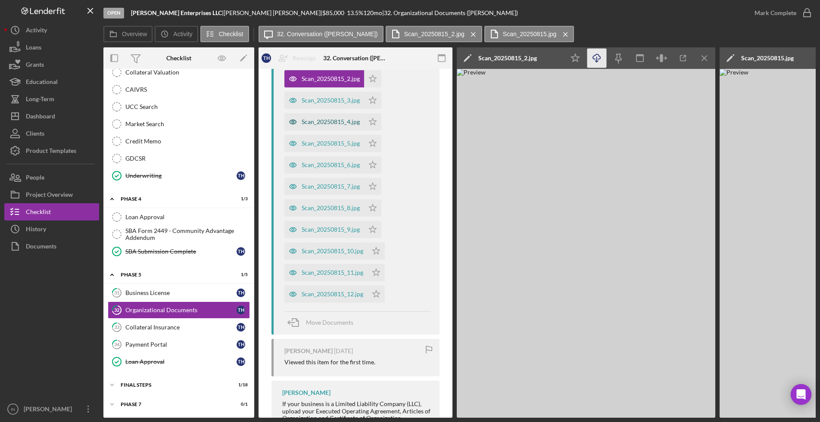
click at [312, 118] on div "Scan_20250815_4.jpg" at bounding box center [331, 121] width 58 height 7
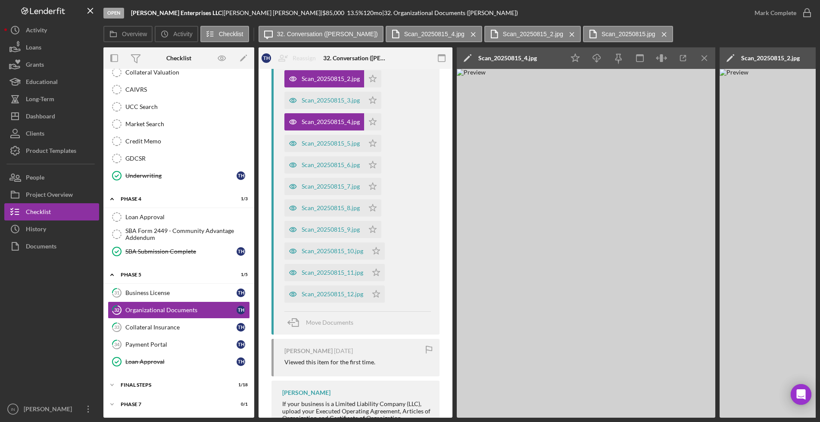
click at [703, 59] on line "button" at bounding box center [704, 58] width 5 height 5
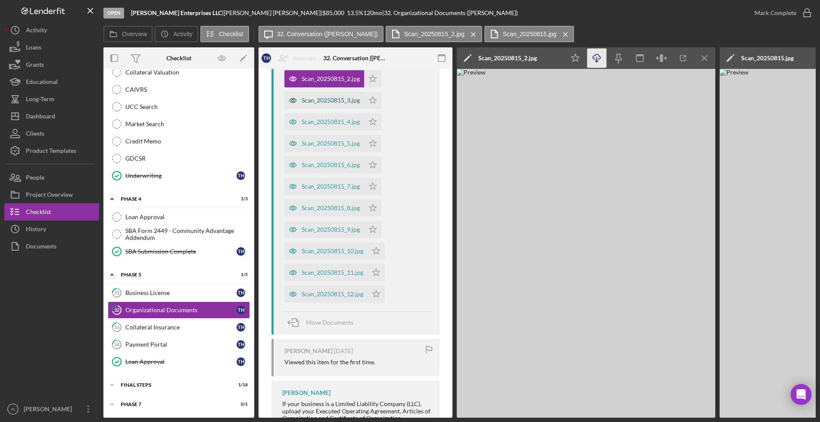
click at [308, 99] on div "Scan_20250815_3.jpg" at bounding box center [331, 100] width 58 height 7
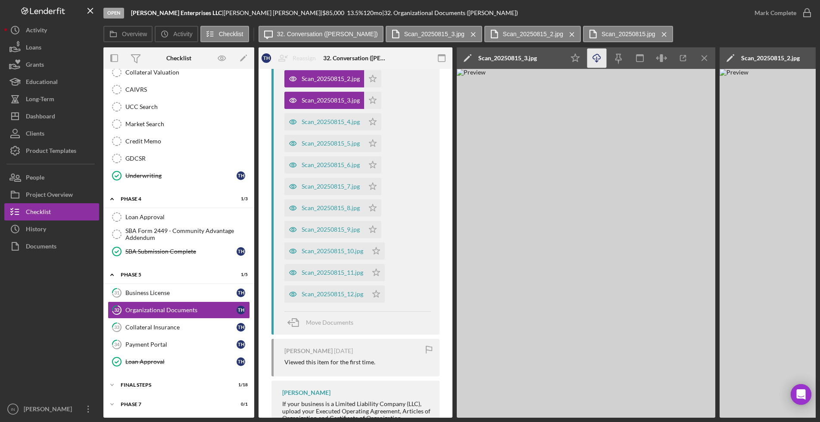
click at [598, 58] on icon "Icon/Download" at bounding box center [596, 58] width 19 height 19
click at [331, 121] on div "Scan_20250815_4.jpg" at bounding box center [331, 121] width 58 height 7
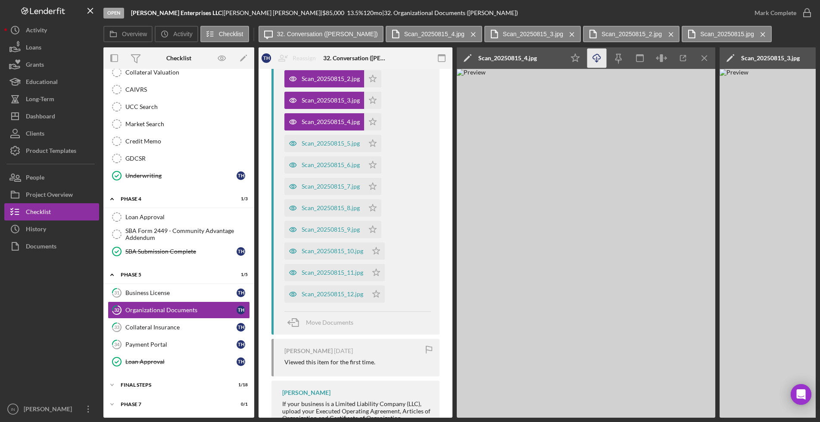
click at [595, 67] on icon "Icon/Download" at bounding box center [596, 58] width 19 height 19
click at [323, 143] on div "Scan_20250815_5.jpg" at bounding box center [331, 143] width 58 height 7
click at [600, 60] on icon "Icon/Download" at bounding box center [596, 58] width 19 height 19
click at [323, 164] on div "Scan_20250815_6.jpg" at bounding box center [331, 165] width 58 height 7
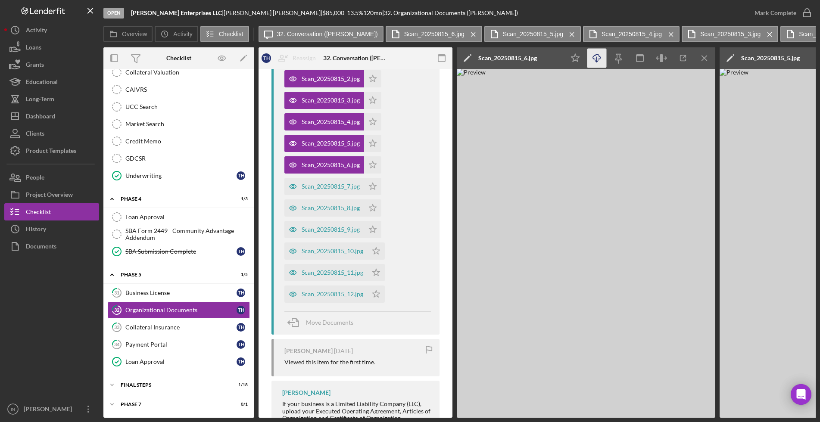
click at [600, 59] on icon "Icon/Download" at bounding box center [596, 58] width 19 height 19
click at [320, 188] on div "Scan_20250815_7.jpg" at bounding box center [331, 186] width 58 height 7
click at [596, 56] on icon "Icon/Download" at bounding box center [596, 58] width 19 height 19
click at [314, 210] on div "Scan_20250815_8.jpg" at bounding box center [331, 208] width 58 height 7
click at [598, 57] on icon "Icon/Download" at bounding box center [596, 58] width 19 height 19
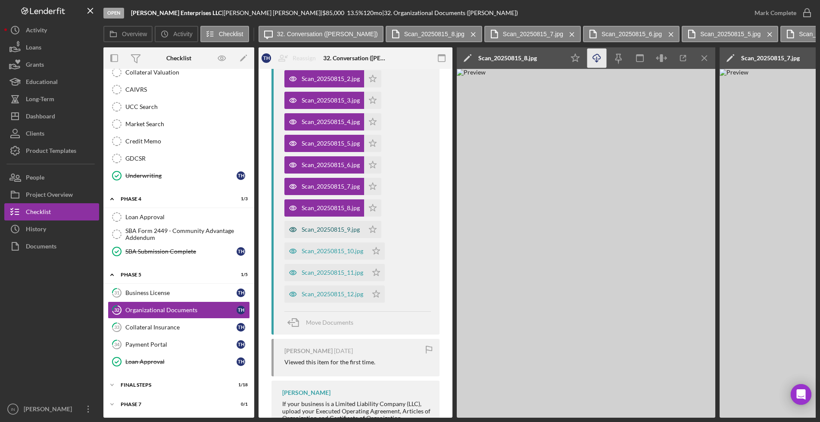
click at [317, 226] on div "Scan_20250815_9.jpg" at bounding box center [331, 229] width 58 height 7
click at [596, 59] on icon "Icon/Download" at bounding box center [596, 58] width 19 height 19
click at [314, 251] on div "Scan_20250815_10.jpg" at bounding box center [333, 251] width 62 height 7
click at [596, 58] on icon "Icon/Download" at bounding box center [596, 58] width 19 height 19
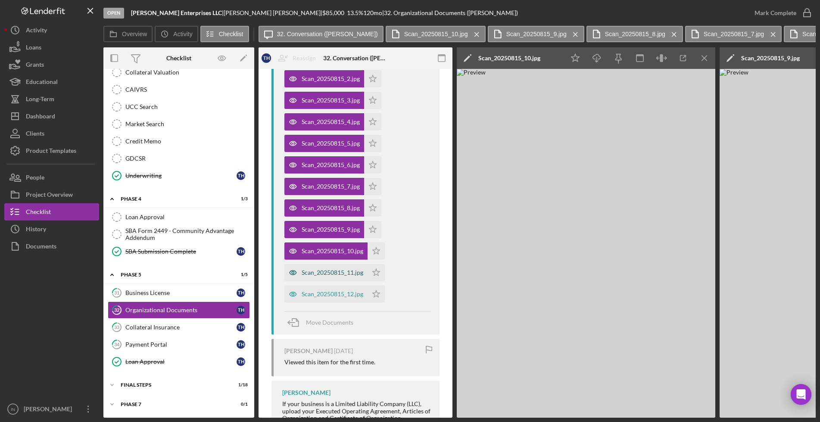
click at [323, 272] on div "Scan_20250815_11.jpg" at bounding box center [333, 272] width 62 height 7
click at [595, 58] on icon "Icon/Download" at bounding box center [596, 58] width 19 height 19
click at [321, 295] on div "Scan_20250815_12.jpg" at bounding box center [333, 294] width 62 height 7
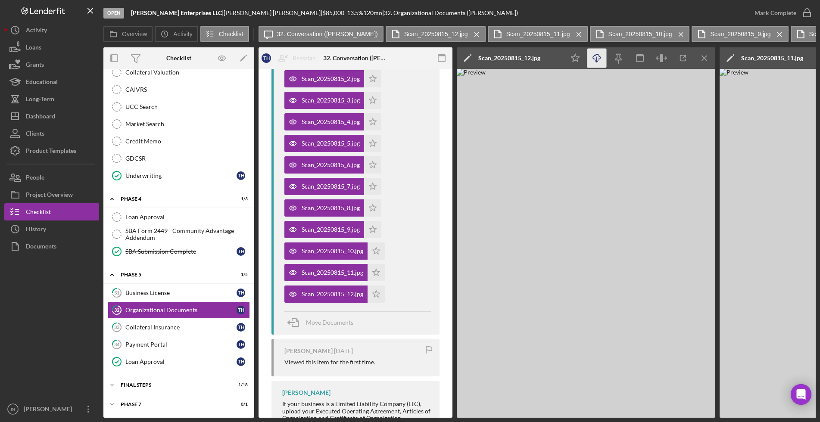
click at [600, 57] on icon "button" at bounding box center [596, 56] width 7 height 5
click at [158, 329] on link "33 Collateral Insurance T H" at bounding box center [179, 327] width 142 height 17
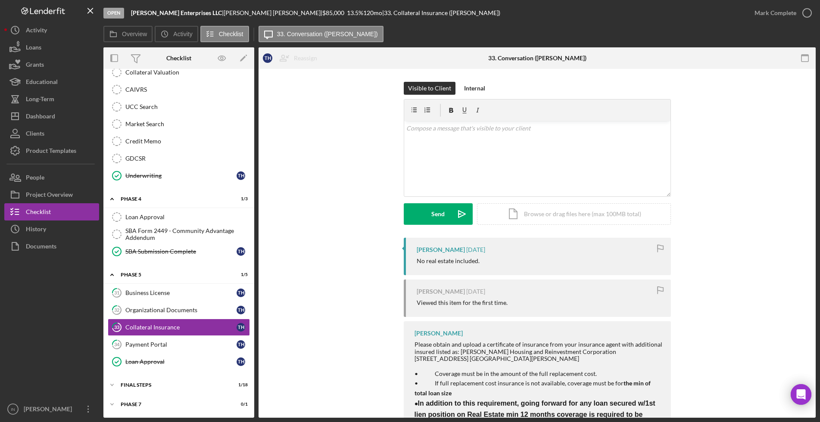
scroll to position [72, 0]
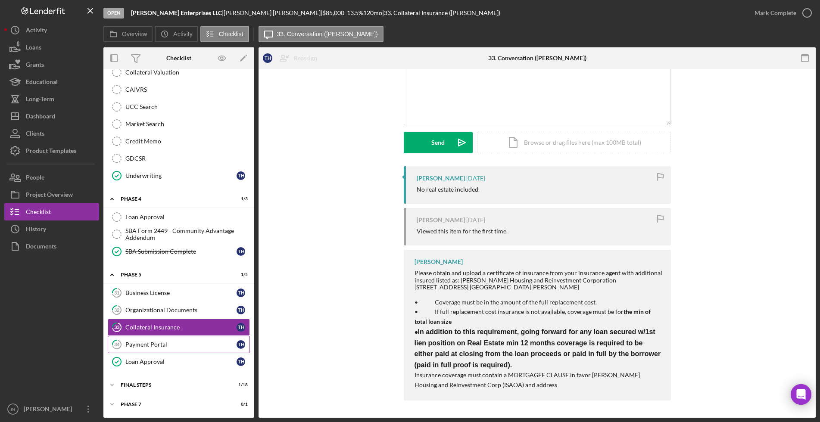
click at [145, 343] on div "Payment Portal" at bounding box center [180, 344] width 111 height 7
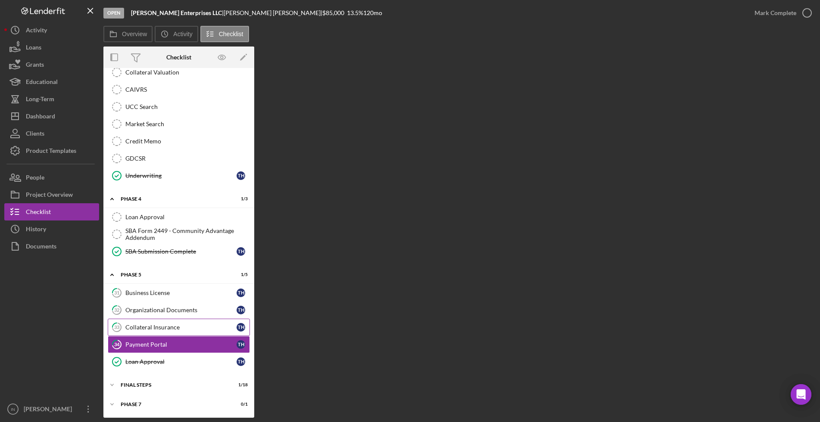
scroll to position [498, 0]
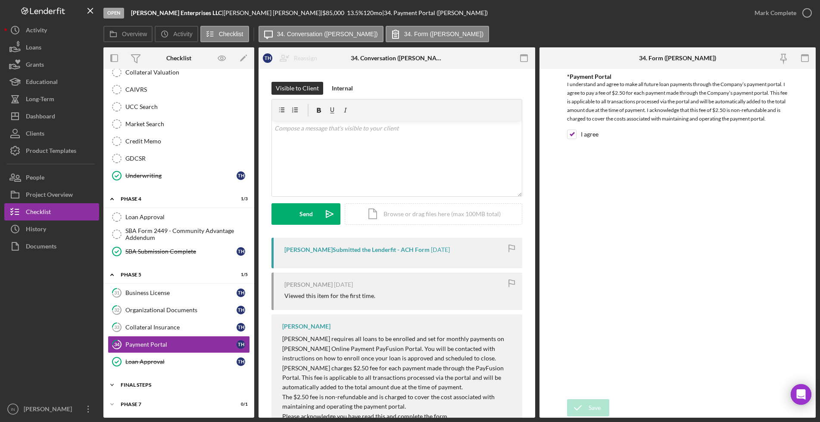
click at [141, 385] on div "FINAL STEPS" at bounding box center [182, 384] width 123 height 5
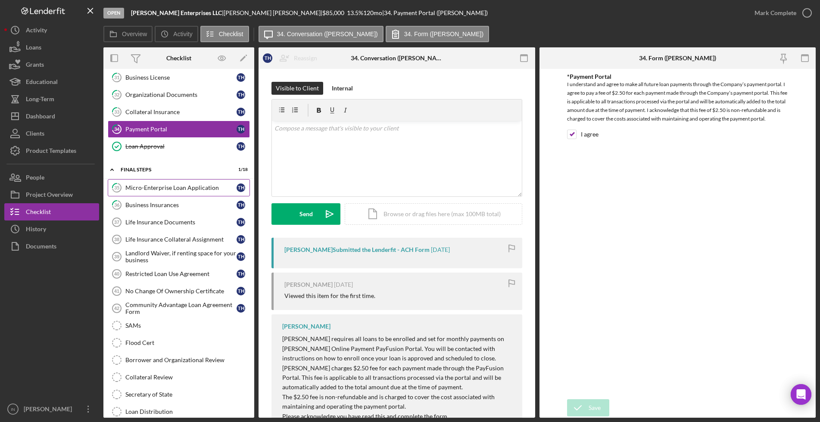
click at [180, 186] on div "Micro-Enterprise Loan Application" at bounding box center [180, 187] width 111 height 7
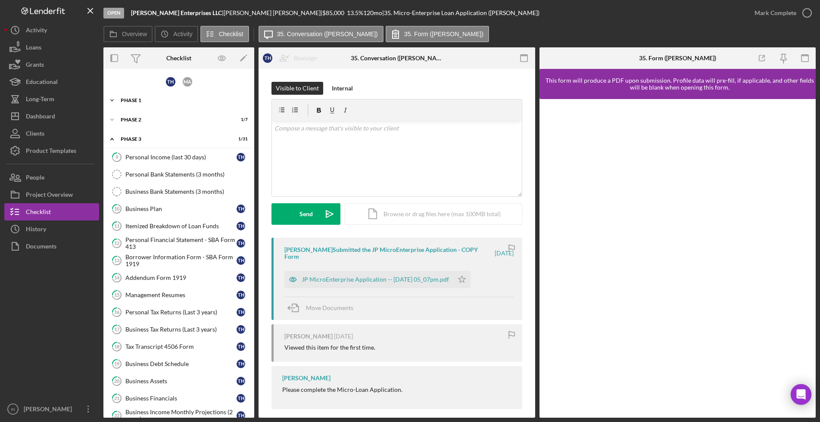
click at [133, 103] on div "Icon/Expander Phase 1 1 / 10" at bounding box center [178, 100] width 151 height 17
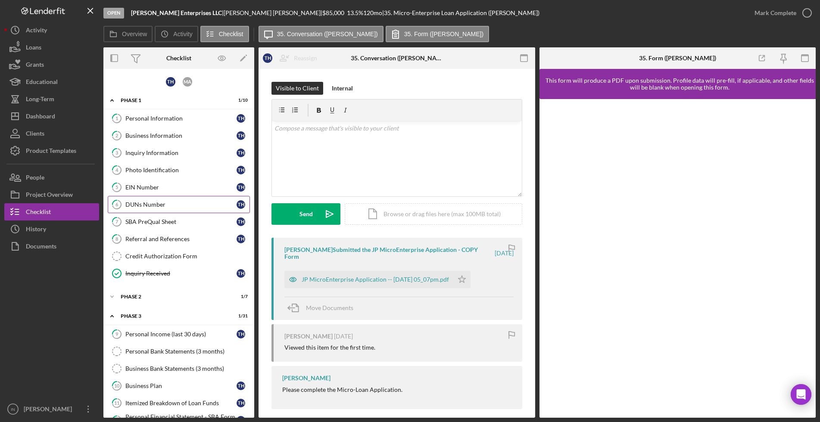
click at [152, 203] on div "DUNs Number" at bounding box center [180, 204] width 111 height 7
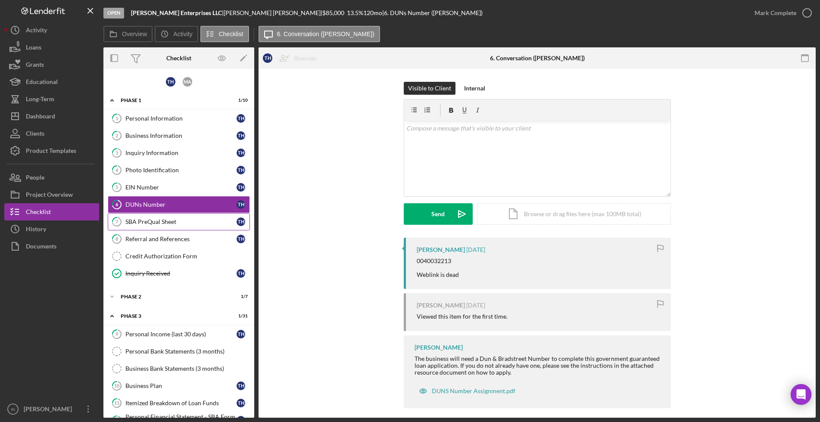
click at [149, 221] on div "SBA PreQual Sheet" at bounding box center [180, 221] width 111 height 7
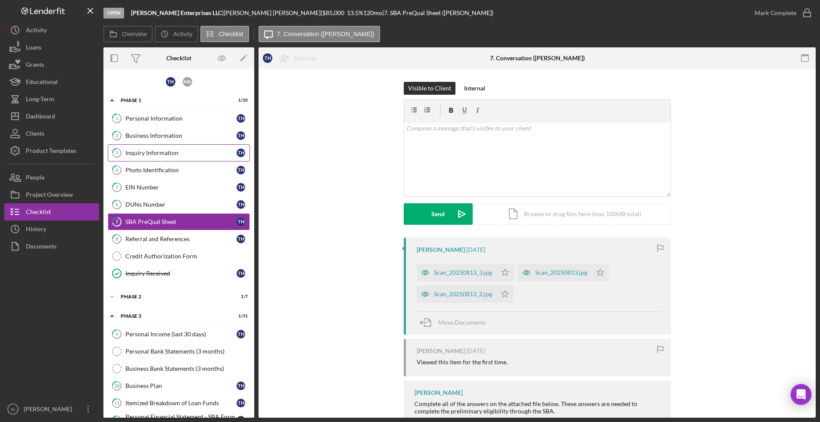
click at [162, 150] on div "Inquiry Information" at bounding box center [180, 152] width 111 height 7
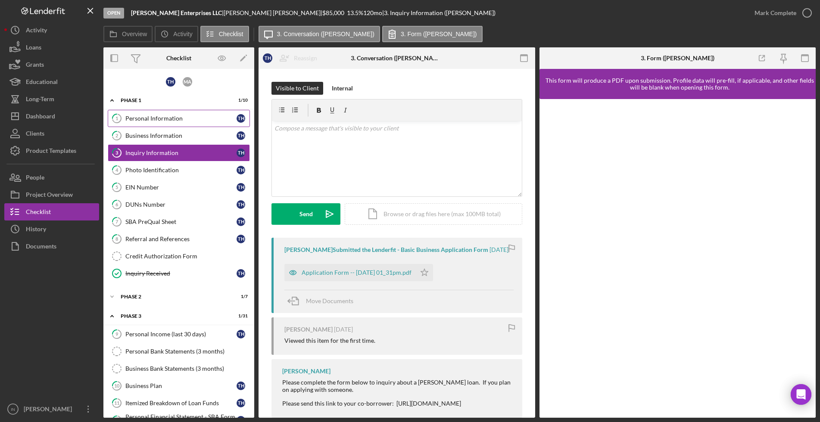
click at [152, 119] on div "Personal Information" at bounding box center [180, 118] width 111 height 7
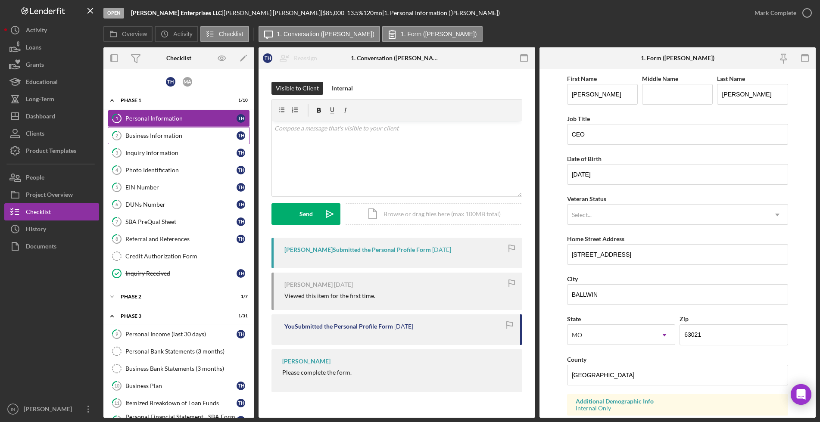
click at [152, 137] on div "Business Information" at bounding box center [180, 135] width 111 height 7
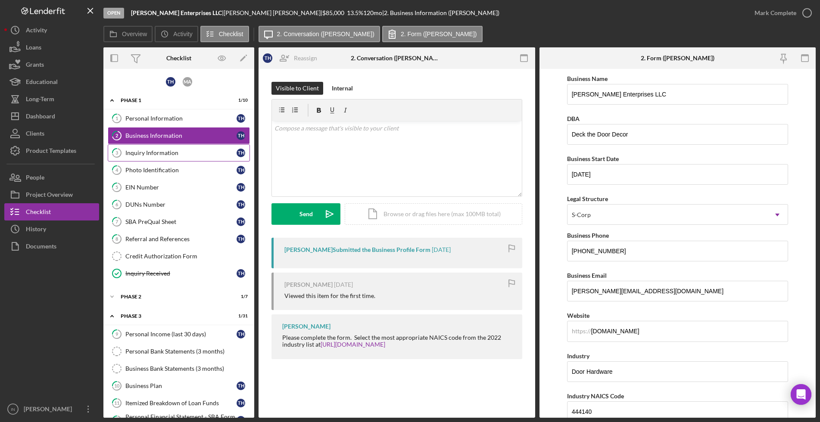
click at [142, 155] on div "Inquiry Information" at bounding box center [180, 152] width 111 height 7
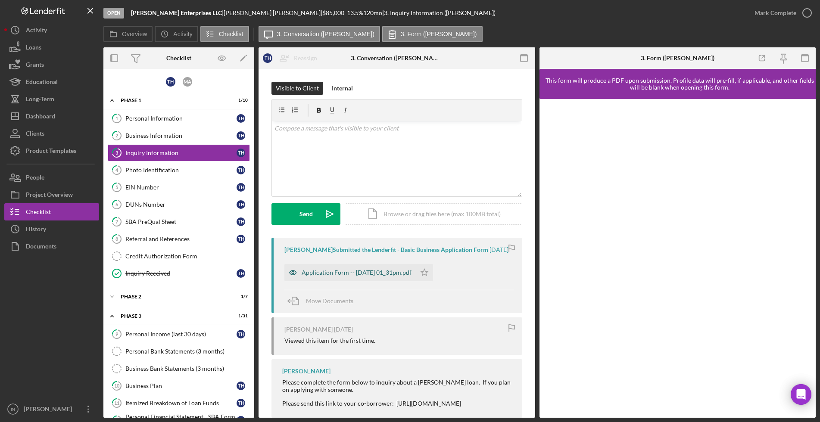
click at [346, 276] on div "Application Form -- 2025-08-13 01_31pm.pdf" at bounding box center [357, 272] width 110 height 7
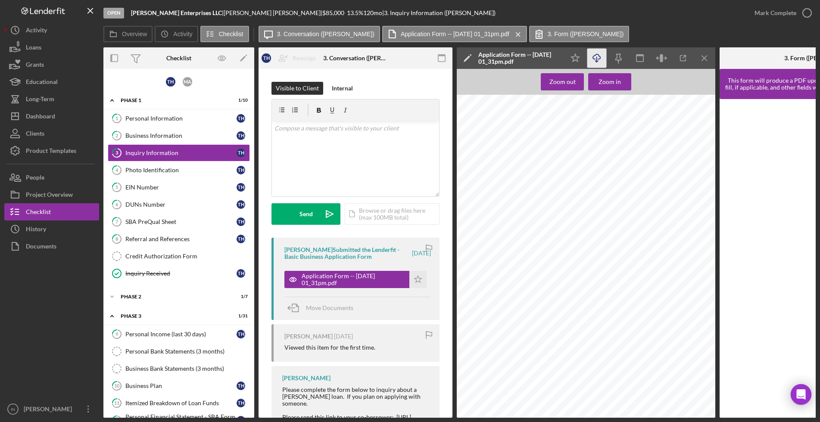
click at [595, 53] on icon "Icon/Download" at bounding box center [596, 58] width 19 height 19
click at [148, 168] on div "Photo Identification" at bounding box center [180, 170] width 111 height 7
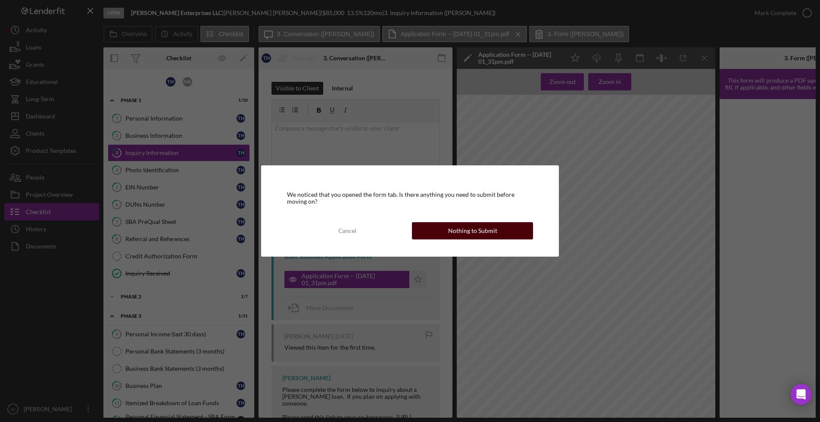
click at [456, 228] on div "Nothing to Submit" at bounding box center [472, 230] width 49 height 17
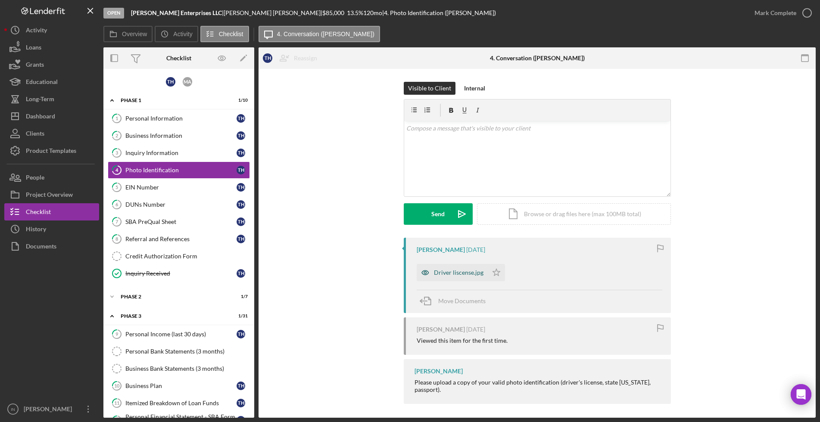
click at [457, 273] on div "Driver liscense.jpg" at bounding box center [459, 272] width 50 height 7
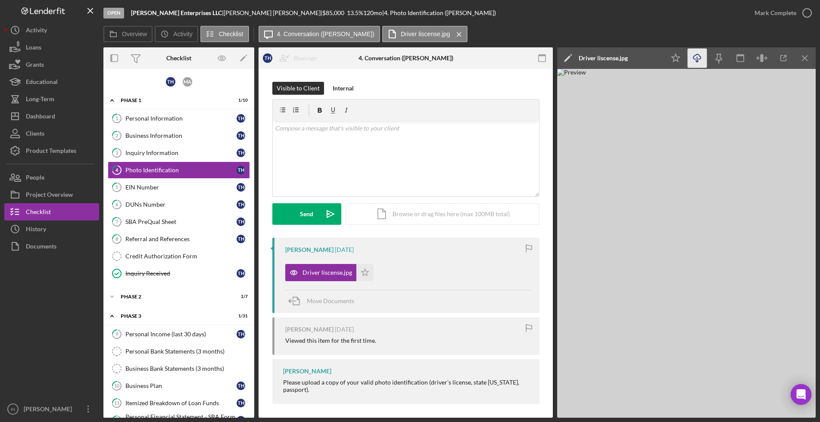
click at [696, 60] on icon "Icon/Download" at bounding box center [696, 58] width 19 height 19
click at [149, 189] on div "EIN Number" at bounding box center [180, 187] width 111 height 7
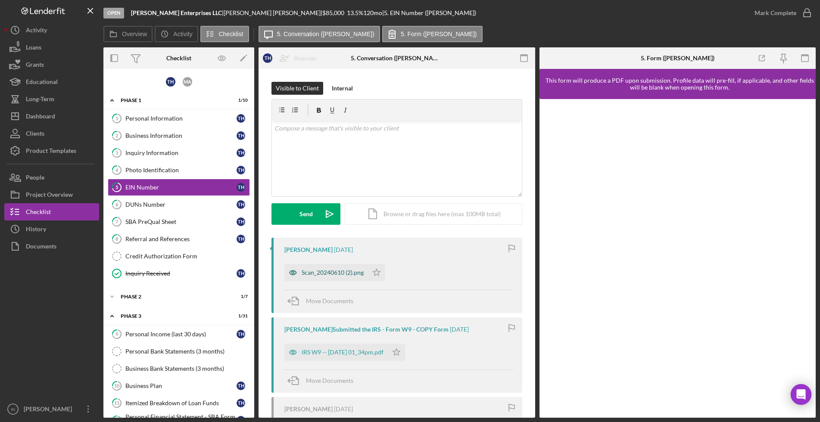
click at [330, 269] on div "Scan_20240610 (2).png" at bounding box center [333, 272] width 62 height 7
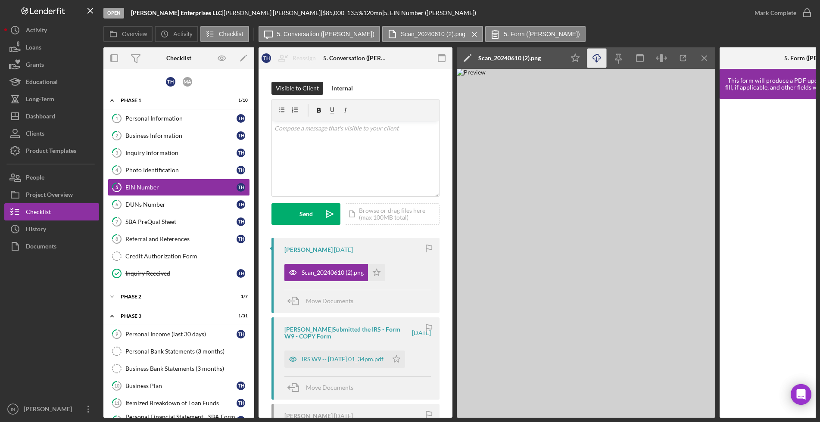
click at [594, 56] on icon "button" at bounding box center [596, 56] width 7 height 5
click at [162, 202] on div "DUNs Number" at bounding box center [180, 204] width 111 height 7
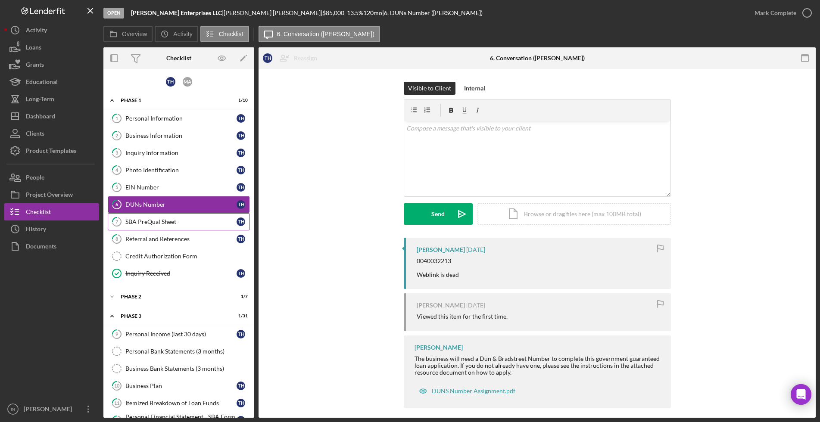
click at [148, 224] on div "SBA PreQual Sheet" at bounding box center [180, 221] width 111 height 7
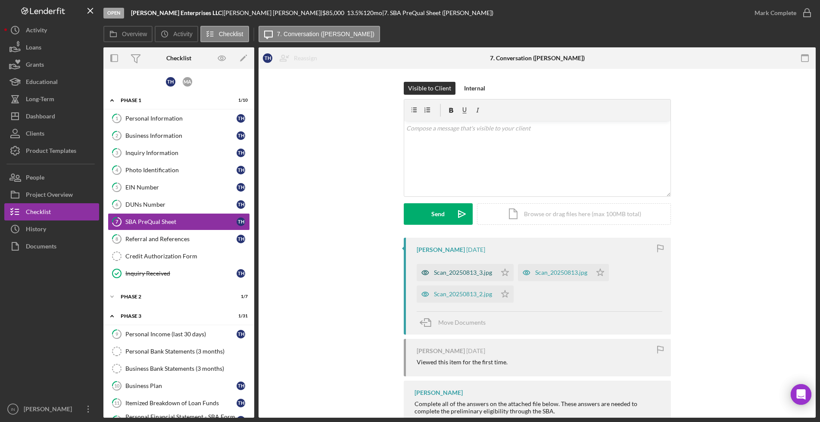
click at [442, 273] on div "Scan_20250813_3.jpg" at bounding box center [463, 272] width 58 height 7
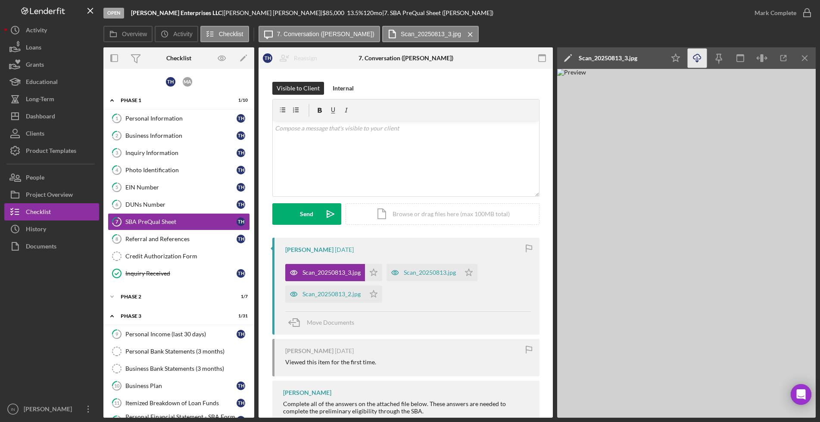
click at [697, 60] on line "button" at bounding box center [697, 59] width 0 height 5
click at [419, 269] on div "Scan_20250813.jpg" at bounding box center [430, 272] width 52 height 7
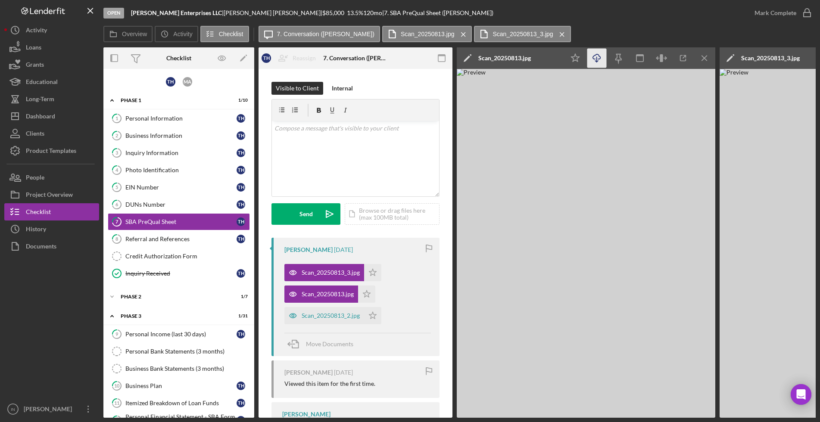
click at [598, 54] on icon "button" at bounding box center [596, 56] width 7 height 5
click at [308, 317] on div "Scan_20250813_2.jpg" at bounding box center [331, 315] width 58 height 7
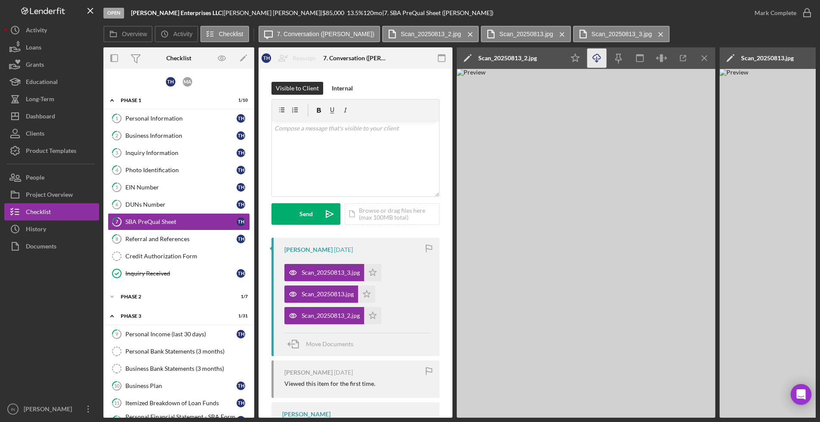
click at [595, 56] on icon "Icon/Download" at bounding box center [596, 58] width 19 height 19
click at [155, 239] on div "Referral and References" at bounding box center [180, 239] width 111 height 7
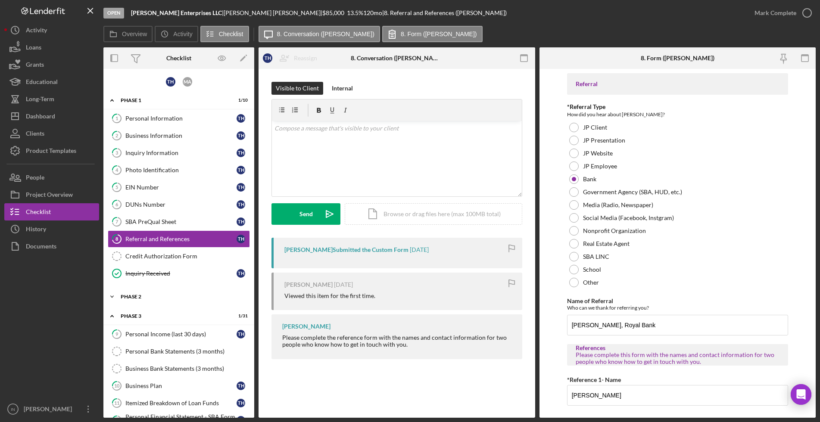
click at [150, 294] on div "Phase 2" at bounding box center [182, 296] width 123 height 5
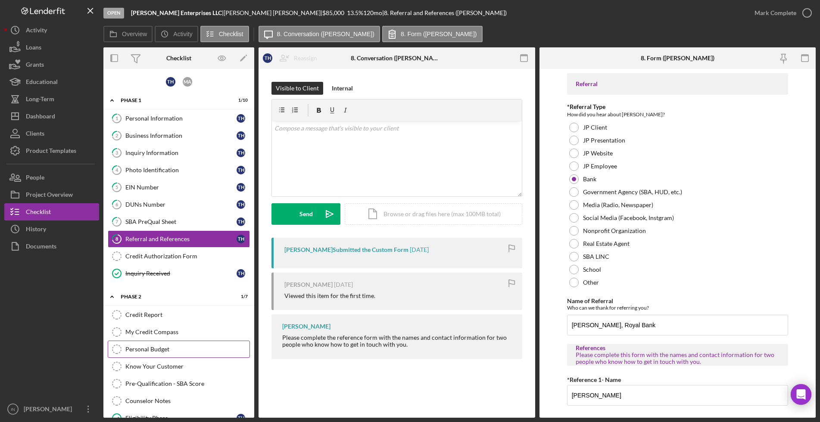
scroll to position [54, 0]
